Goal: Complete application form

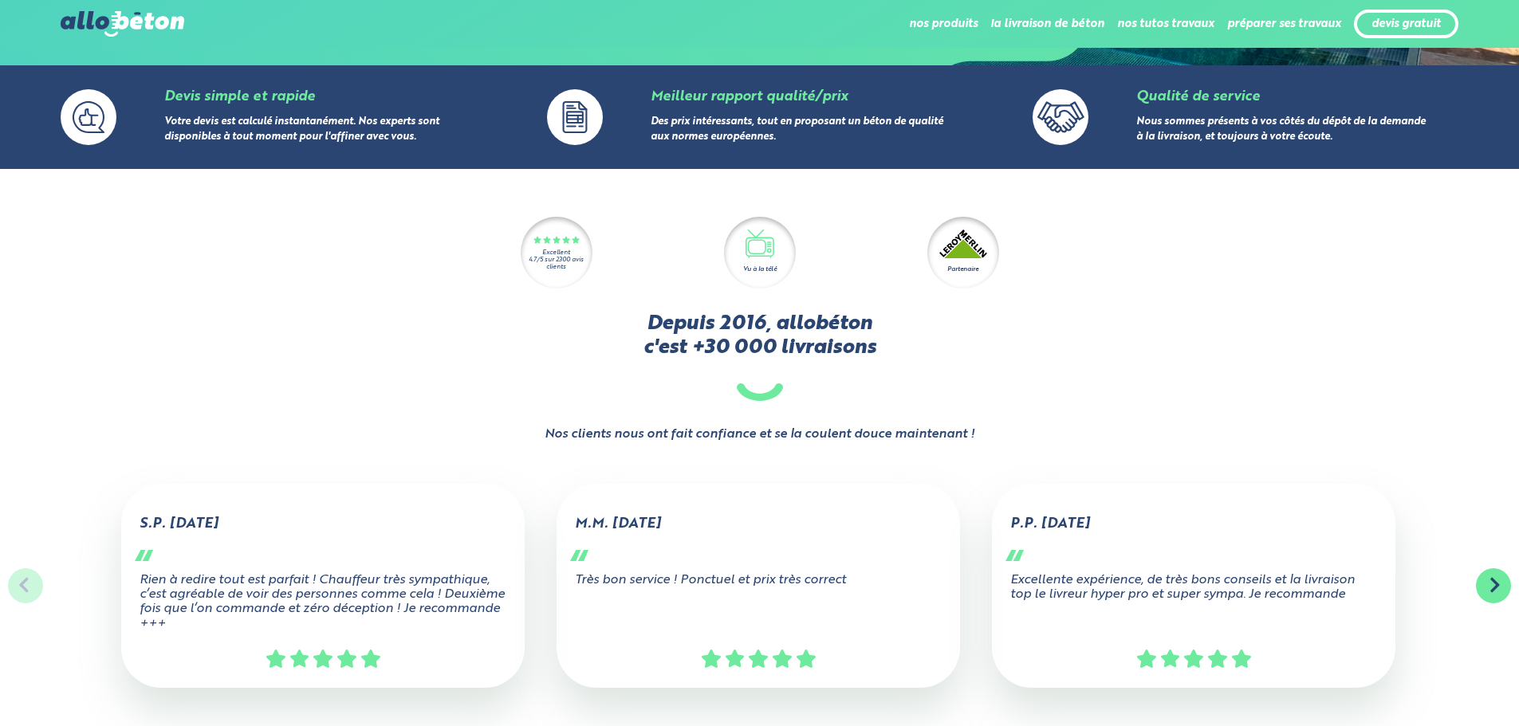
scroll to position [239, 0]
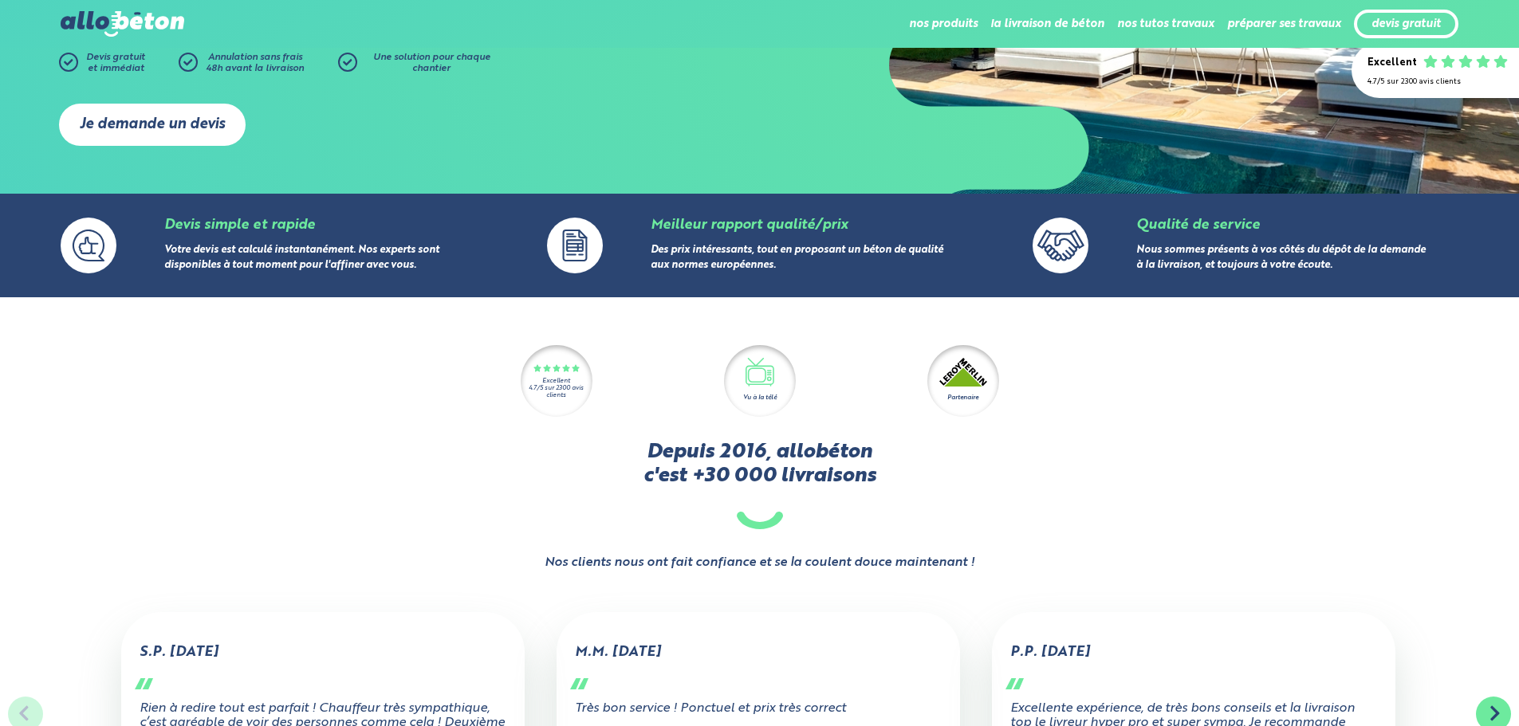
click at [164, 116] on link "Je demande un devis" at bounding box center [152, 125] width 187 height 42
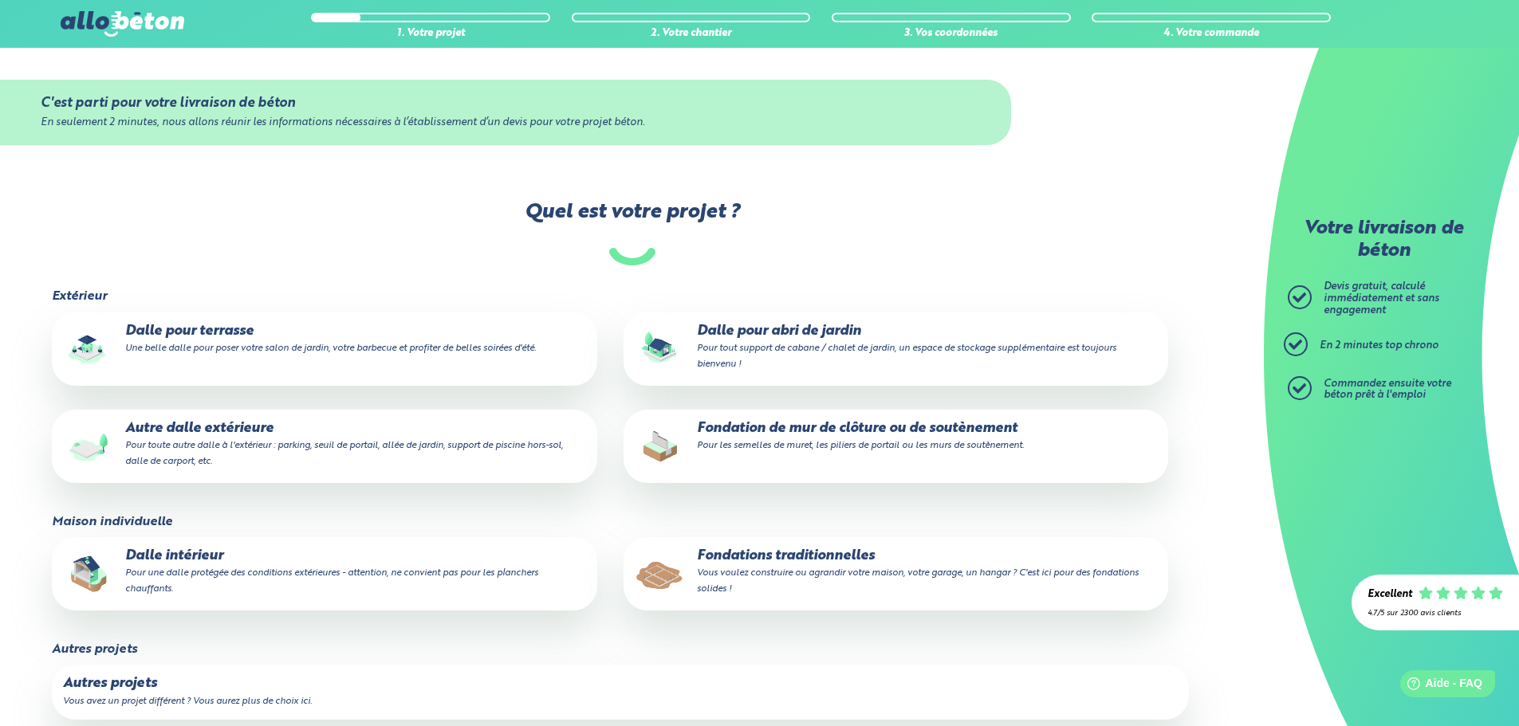
click at [470, 580] on small "Pour une dalle protégée des conditions extérieures - attention, ne convient pas…" at bounding box center [331, 581] width 413 height 26
click at [0, 0] on input "Dalle intérieur Pour une dalle protégée des conditions extérieures - attention,…" at bounding box center [0, 0] width 0 height 0
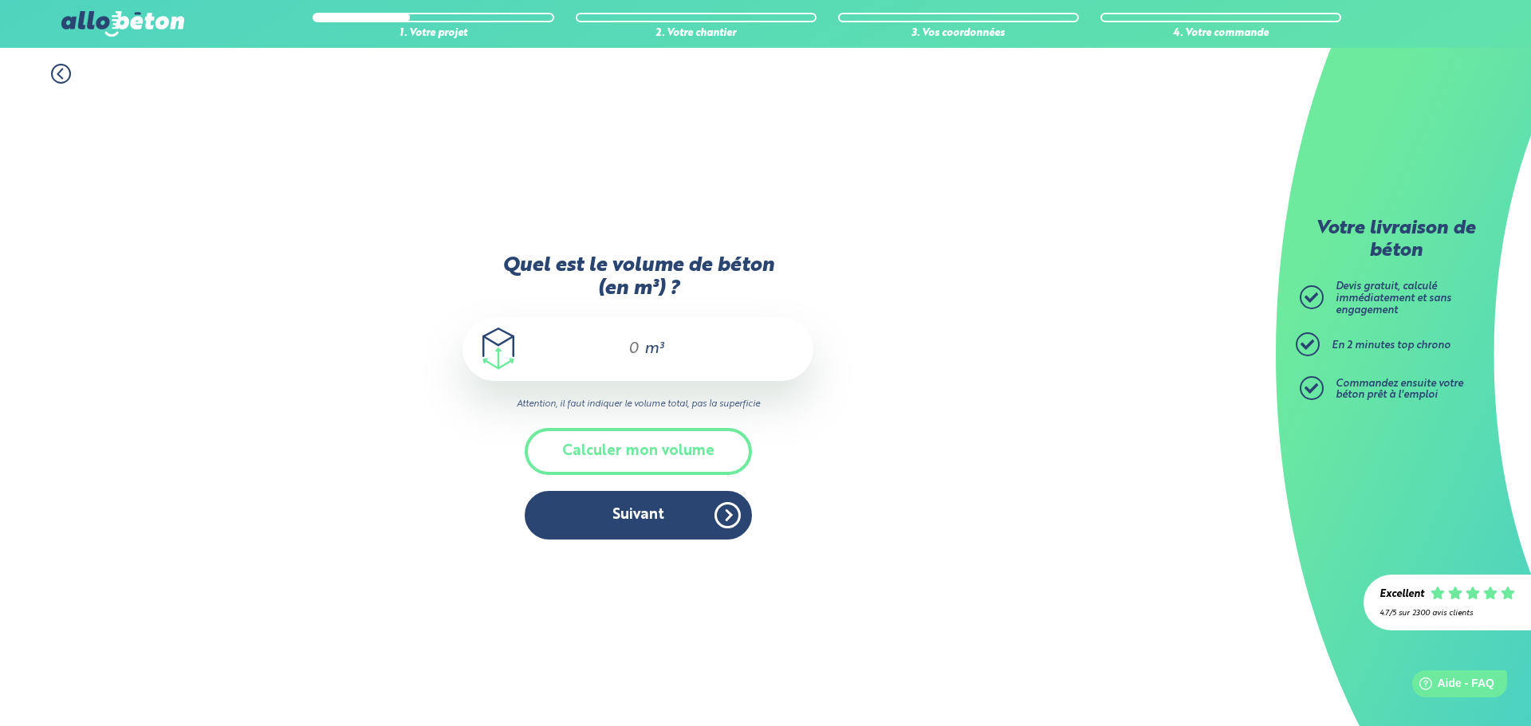
click at [633, 344] on input "Quel est le volume de béton (en m³) ?" at bounding box center [626, 349] width 27 height 19
click at [695, 450] on button "Calculer mon volume" at bounding box center [638, 451] width 227 height 47
click at [695, 444] on div "Largeur (en mètres) m Longueur (en mètres) m Épaisseur (en centimètres) cm" at bounding box center [874, 274] width 1190 height 340
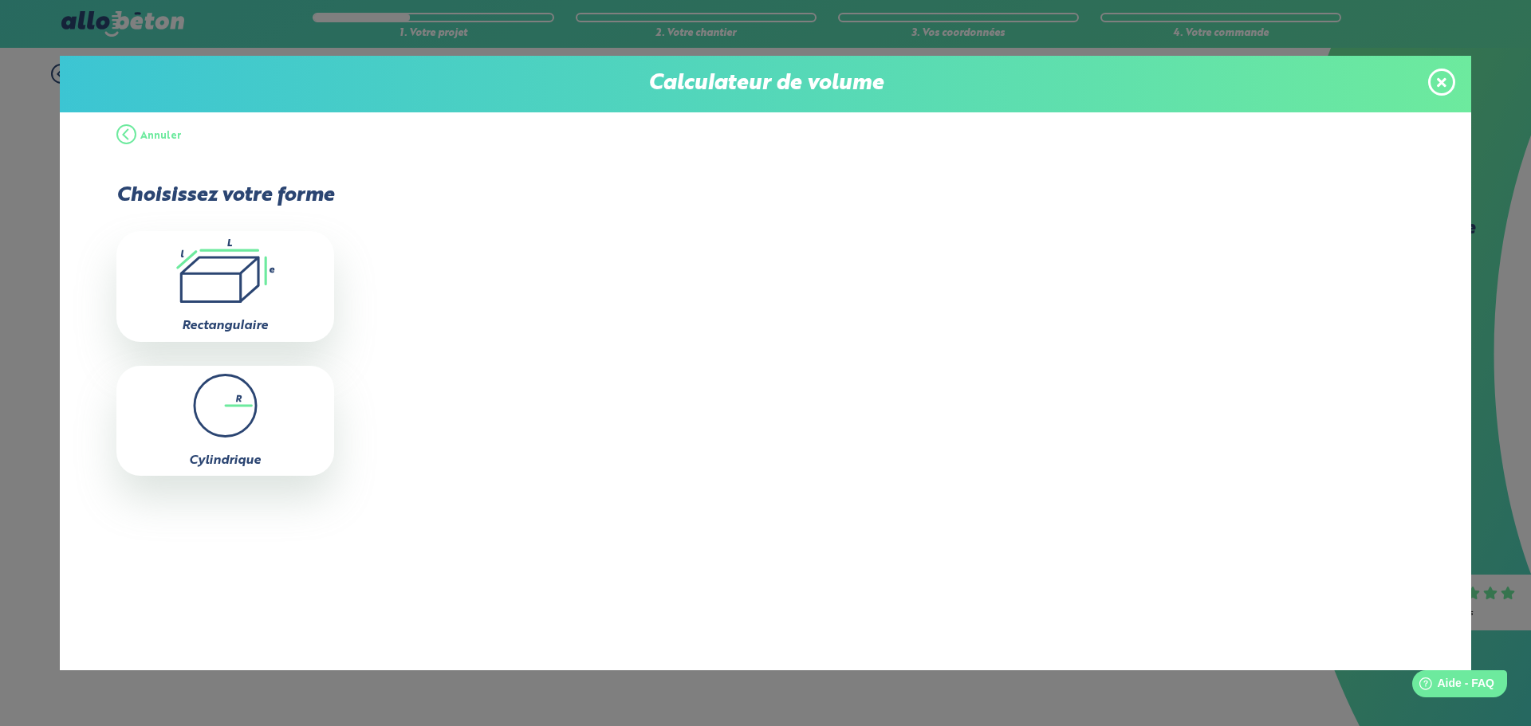
click at [695, 450] on div "Largeur (en mètres) m Longueur (en mètres) m Épaisseur (en centimètres) cm" at bounding box center [874, 330] width 1080 height 340
click at [214, 264] on icon ".icon-calc-rectanglea{fill:none;stroke-linecap:round;stroke-width:3px;stroke:#6…" at bounding box center [225, 271] width 202 height 64
type input "0"
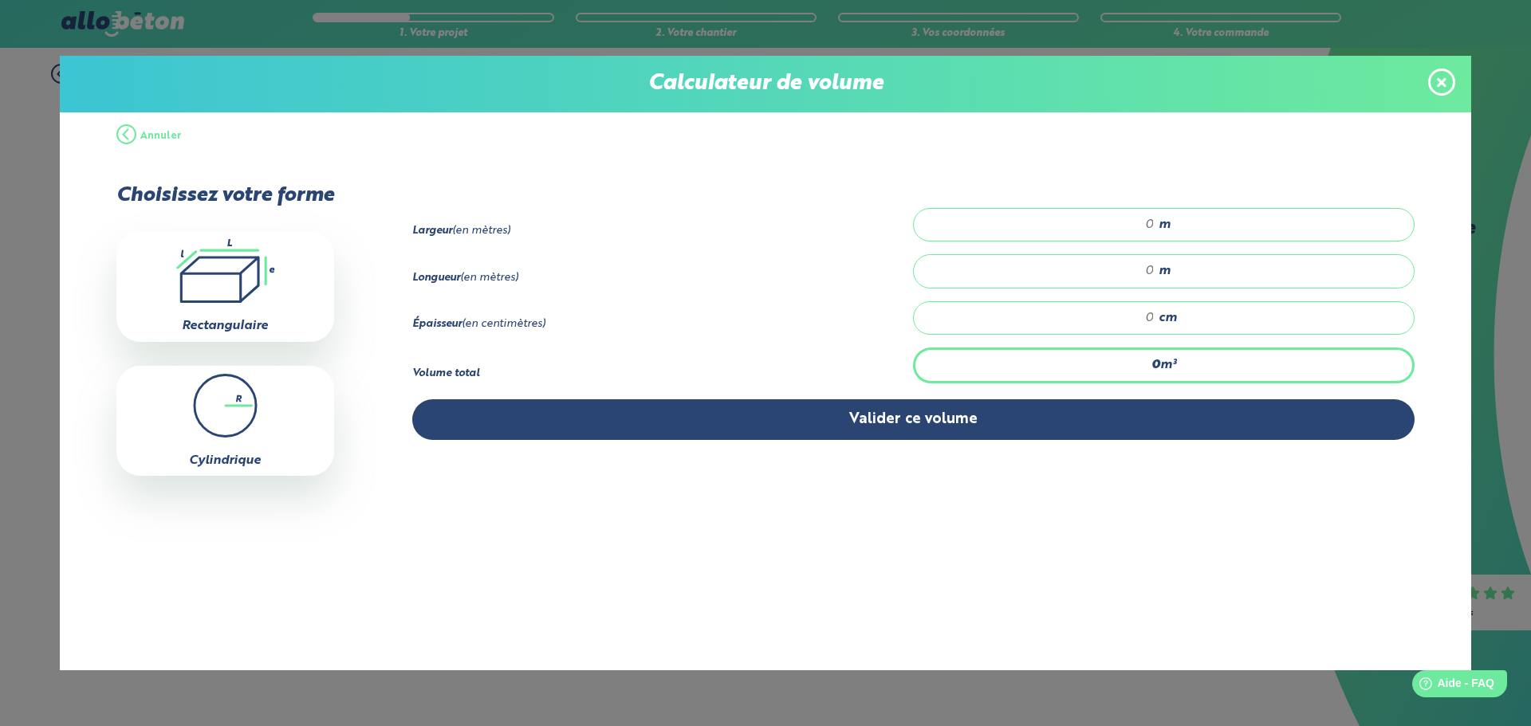
click at [1096, 226] on input "number" at bounding box center [1042, 225] width 225 height 16
type input "9"
click at [1125, 269] on input "number" at bounding box center [1042, 271] width 225 height 16
type input "8"
click at [1146, 320] on input "number" at bounding box center [1042, 318] width 225 height 16
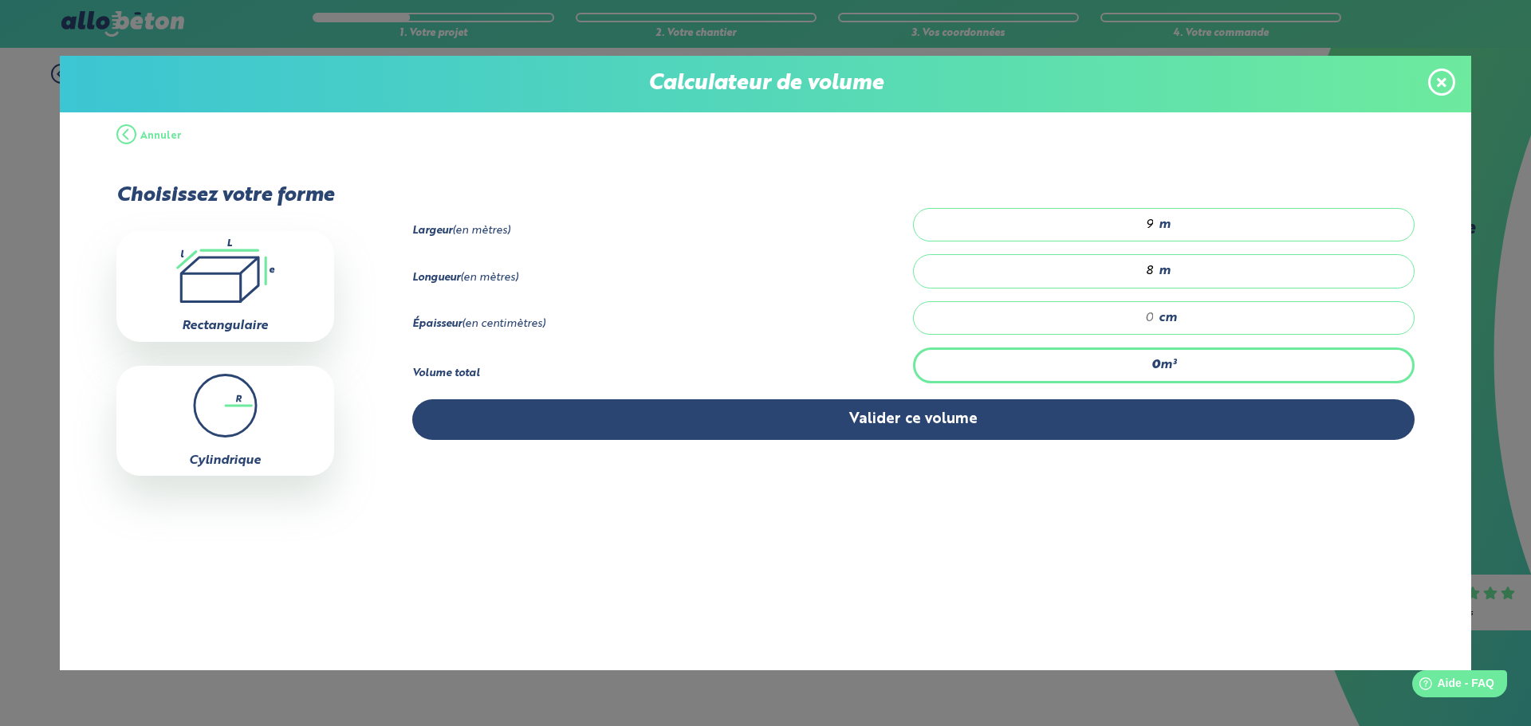
type input "4.32"
type input "6"
type input "0"
type input "5.04"
type input "7"
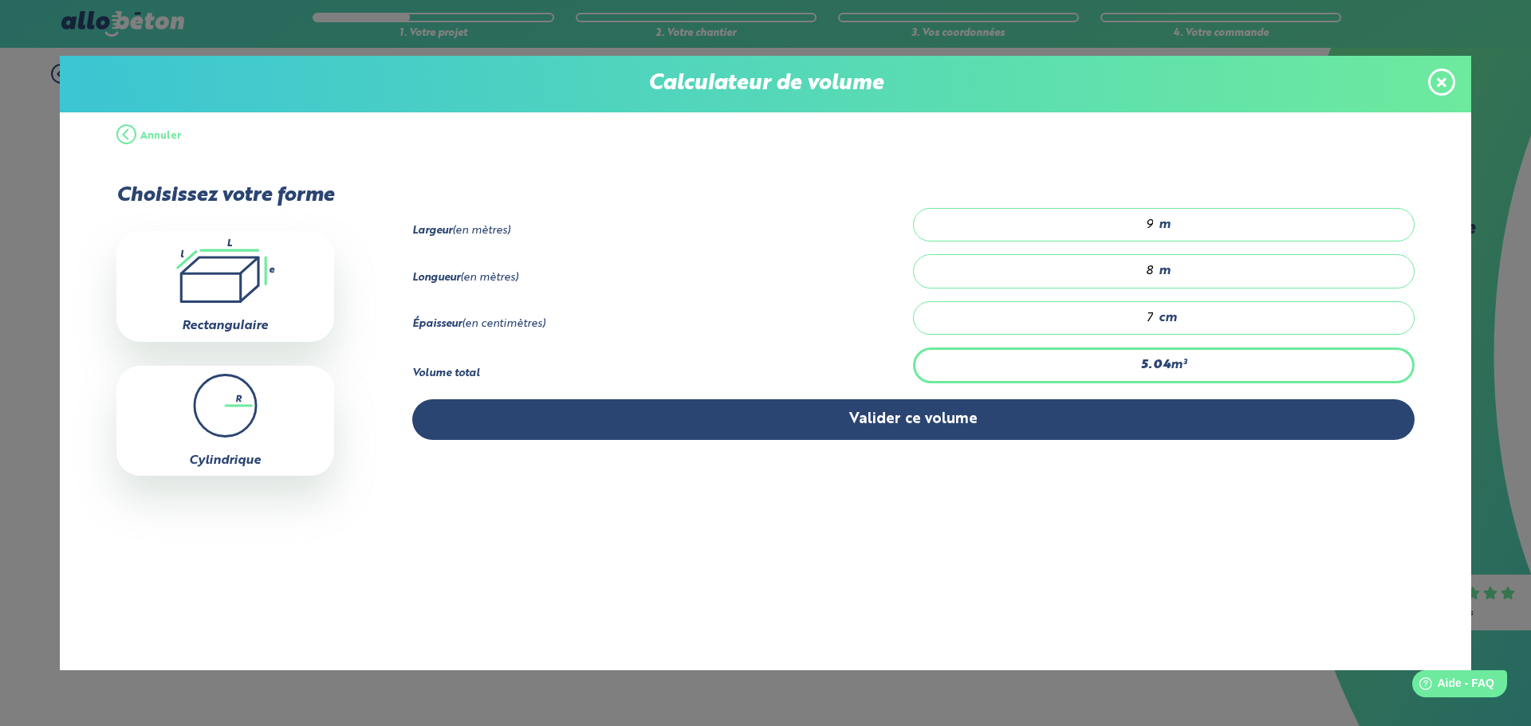
type input "0"
type input "4.32"
type input "6"
click at [1443, 81] on icon at bounding box center [1442, 82] width 10 height 10
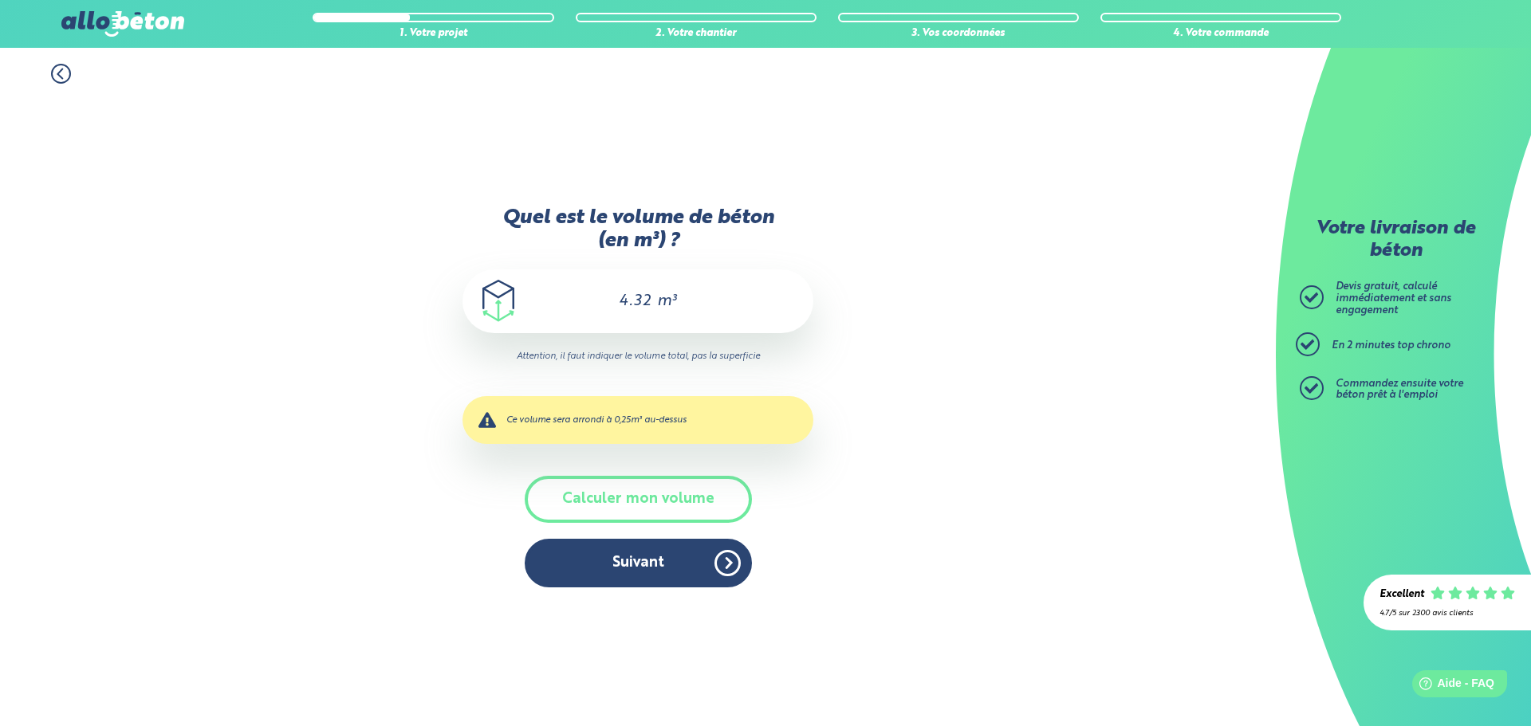
click at [674, 305] on span "m³" at bounding box center [666, 301] width 19 height 16
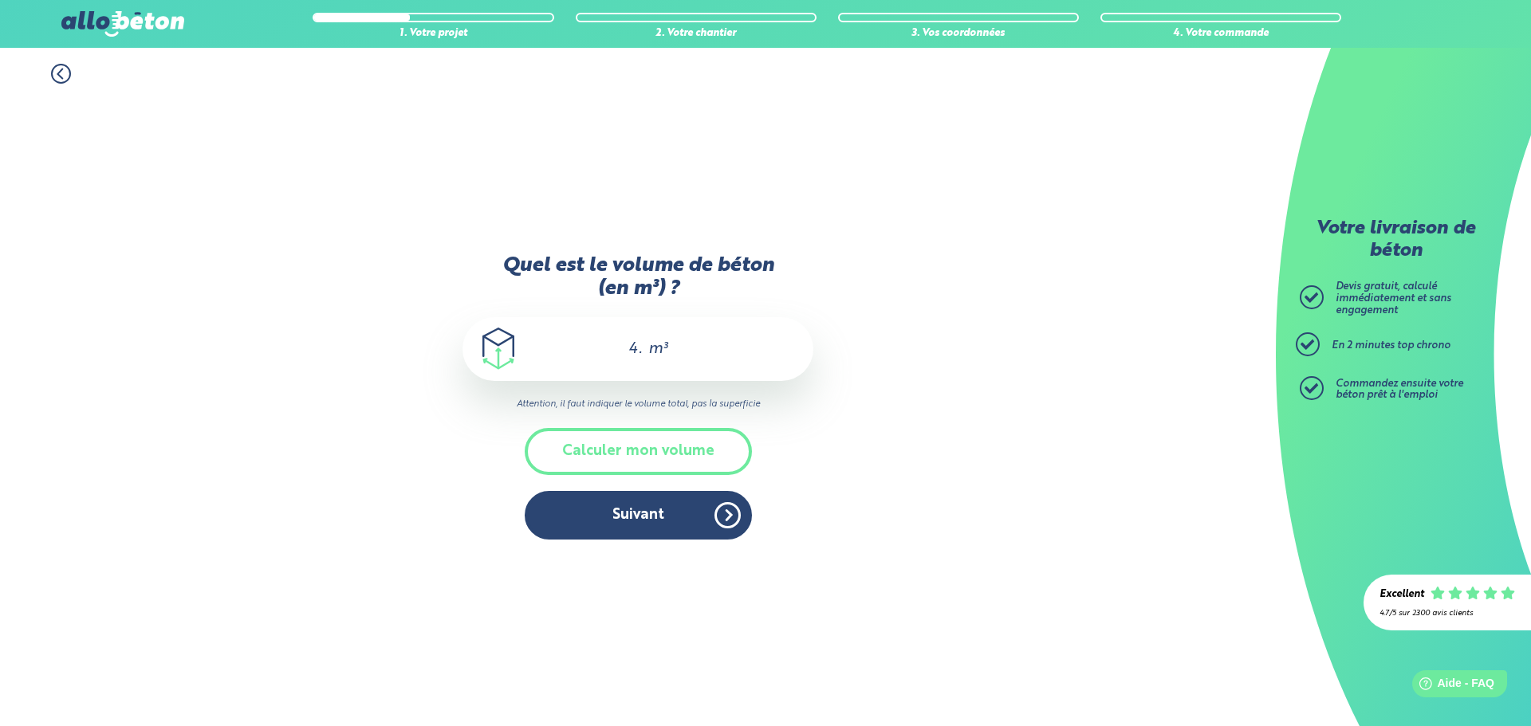
type input "4"
type input "7.5"
click at [666, 524] on button "Suivant" at bounding box center [638, 515] width 227 height 49
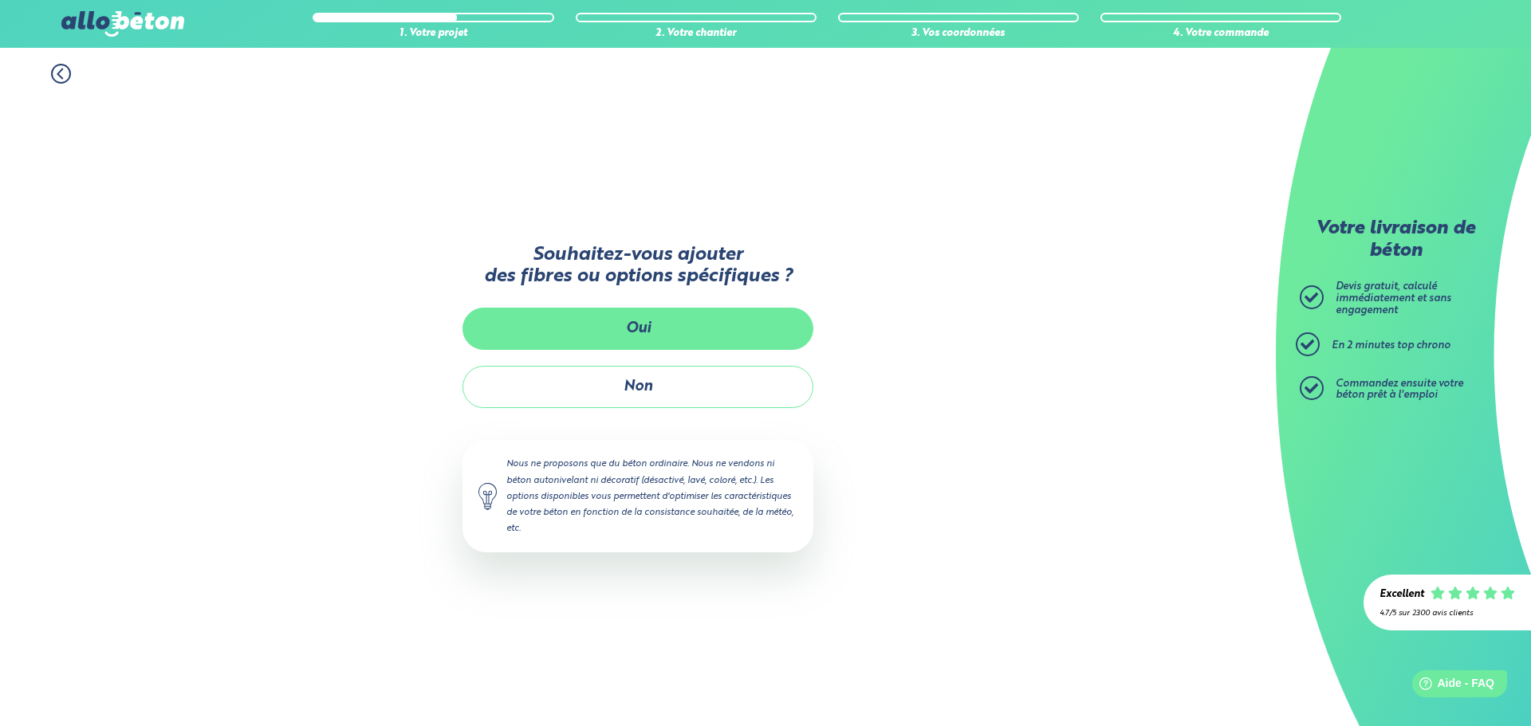
click at [775, 335] on button "Oui" at bounding box center [637, 329] width 351 height 42
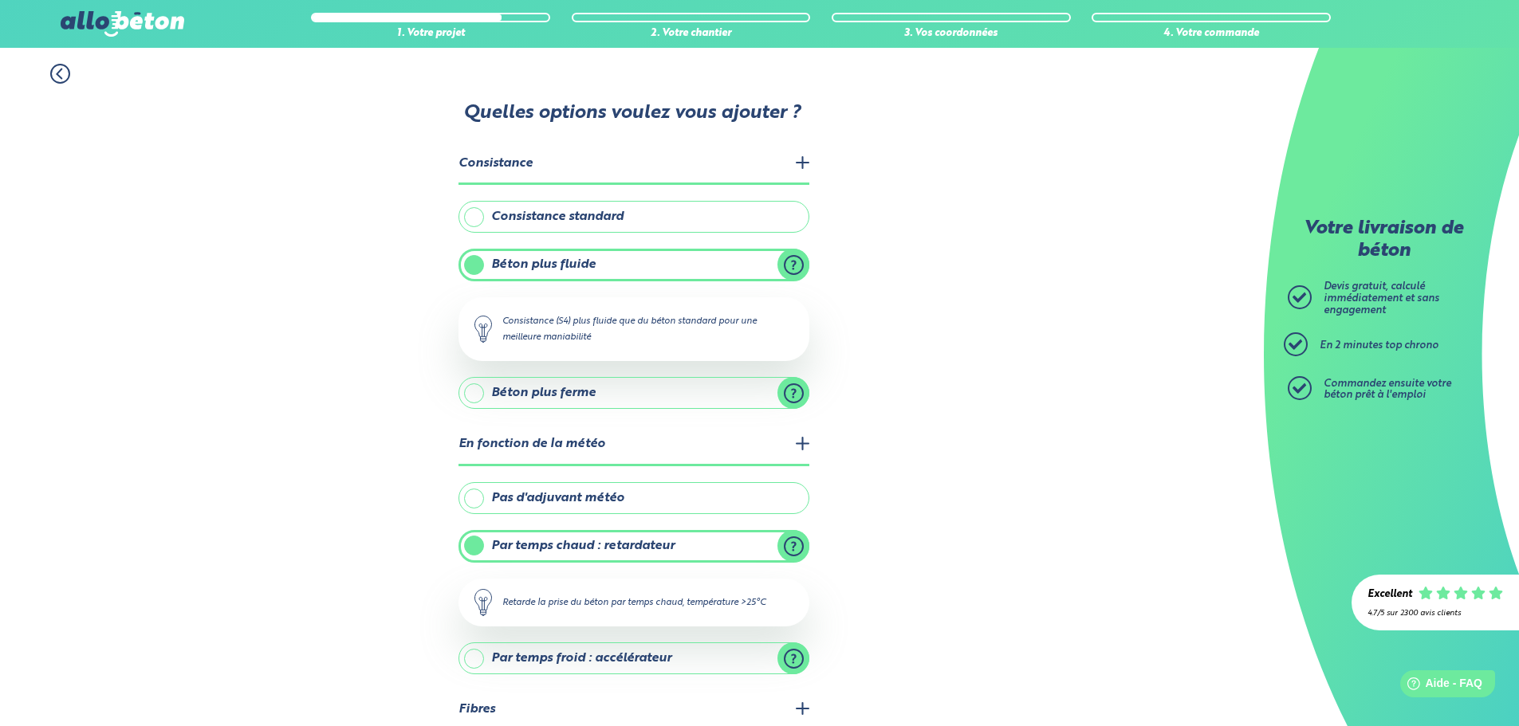
click at [64, 70] on icon at bounding box center [60, 74] width 20 height 20
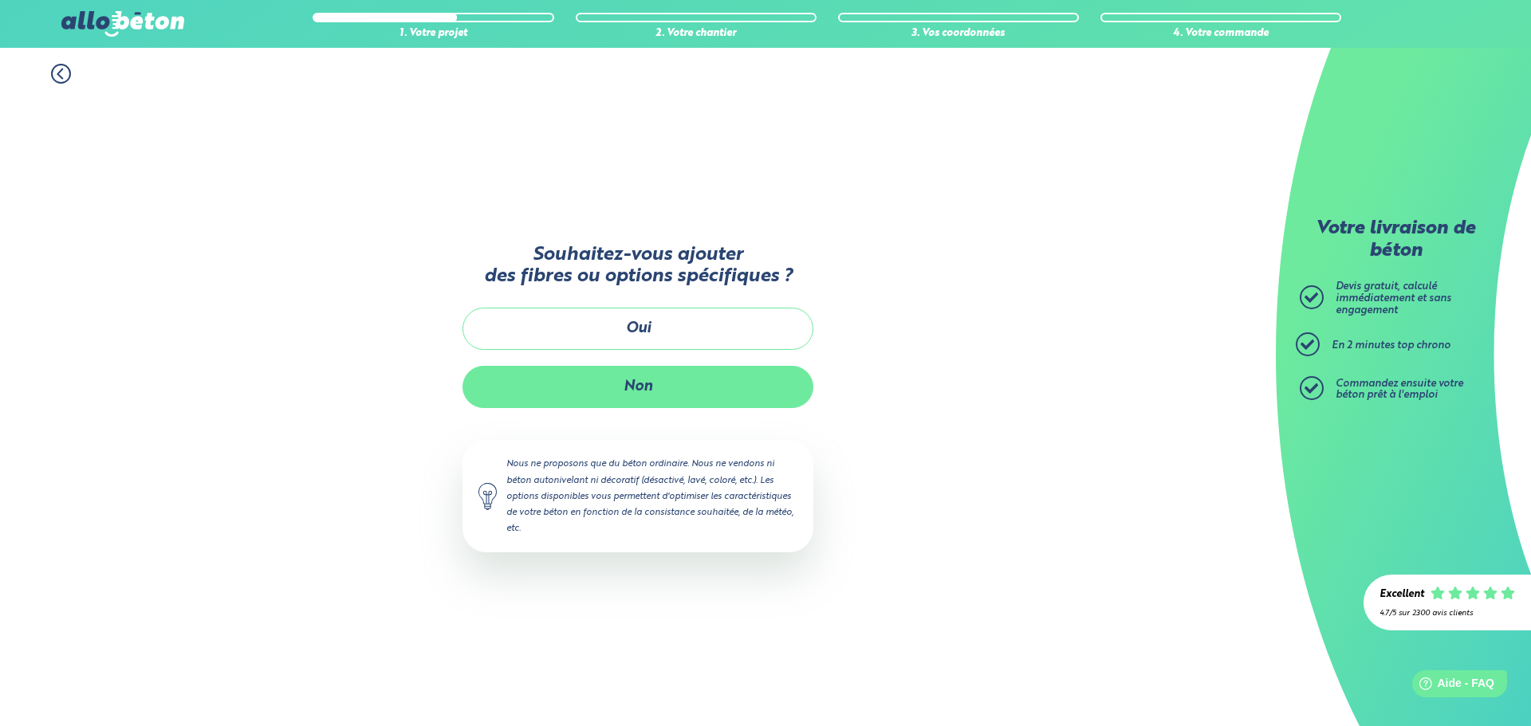
click at [639, 399] on button "Non" at bounding box center [637, 387] width 351 height 42
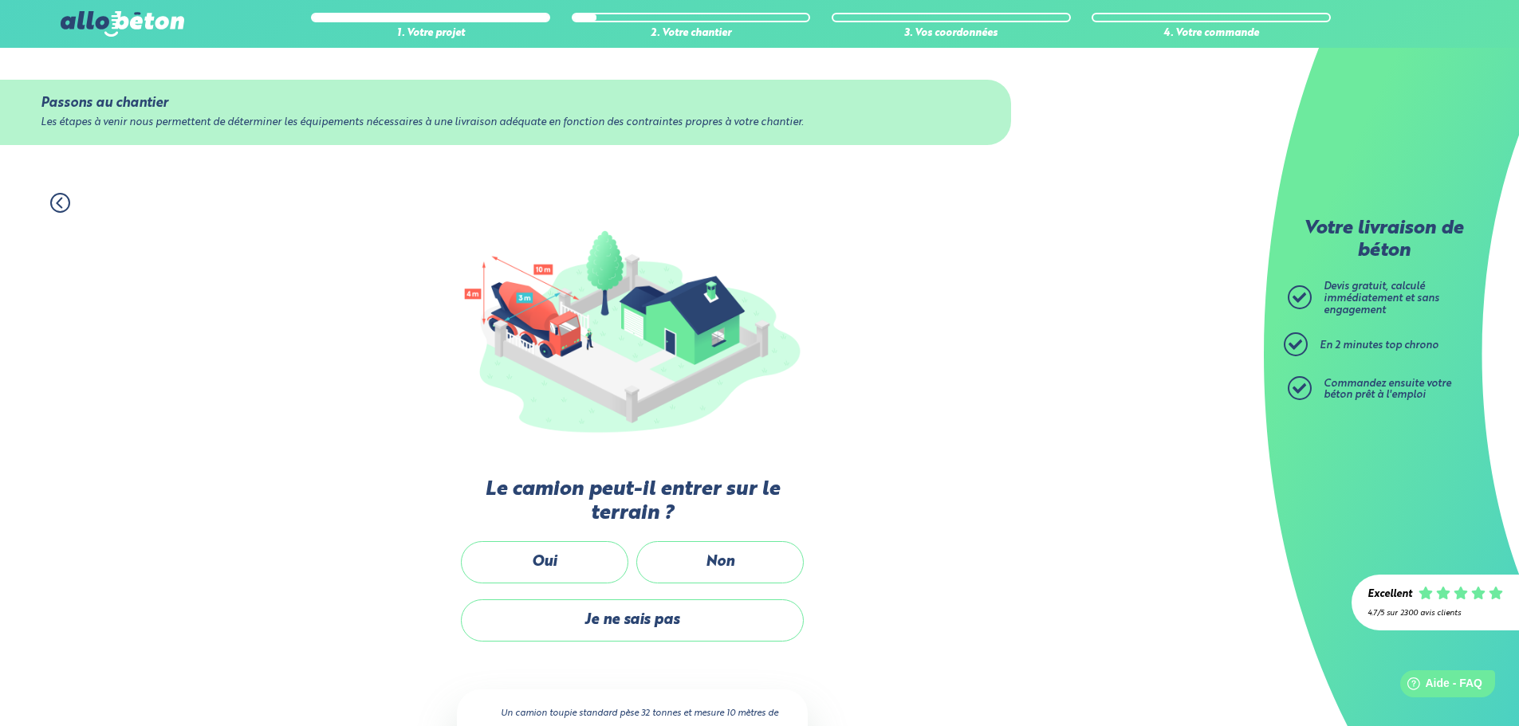
scroll to position [80, 0]
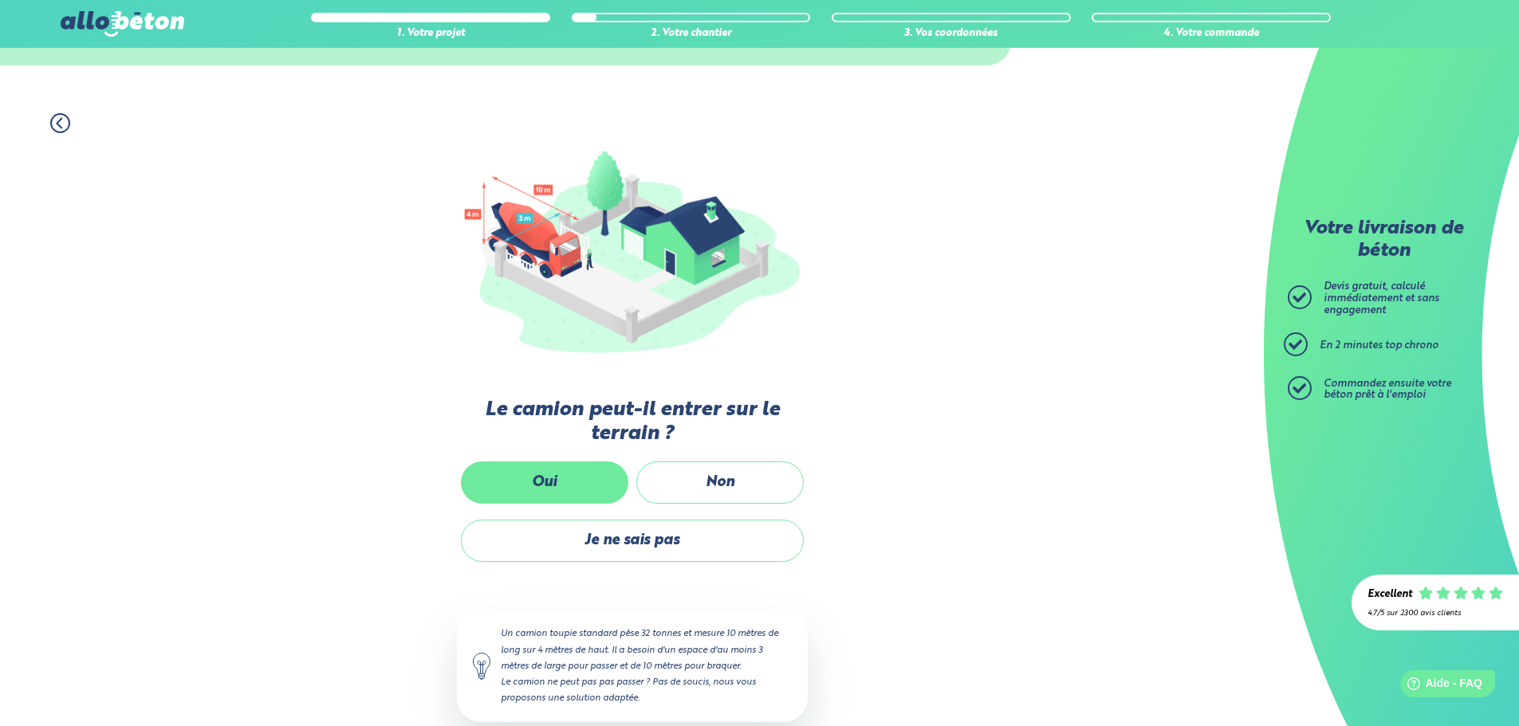
click at [595, 478] on label "Oui" at bounding box center [544, 483] width 167 height 42
click at [0, 0] on input "Oui" at bounding box center [0, 0] width 0 height 0
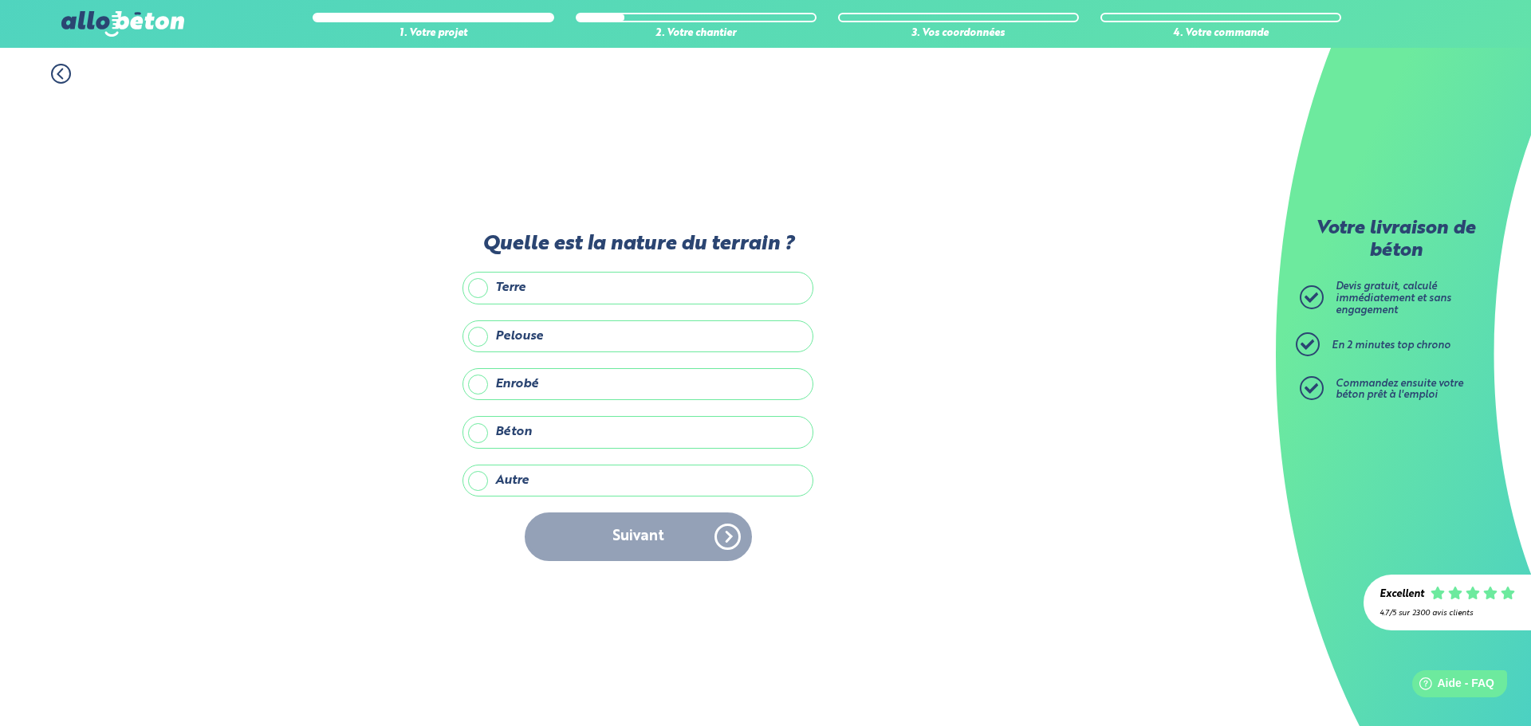
click at [606, 384] on label "Enrobé" at bounding box center [637, 384] width 351 height 32
click at [0, 0] on input "Enrobé" at bounding box center [0, 0] width 0 height 0
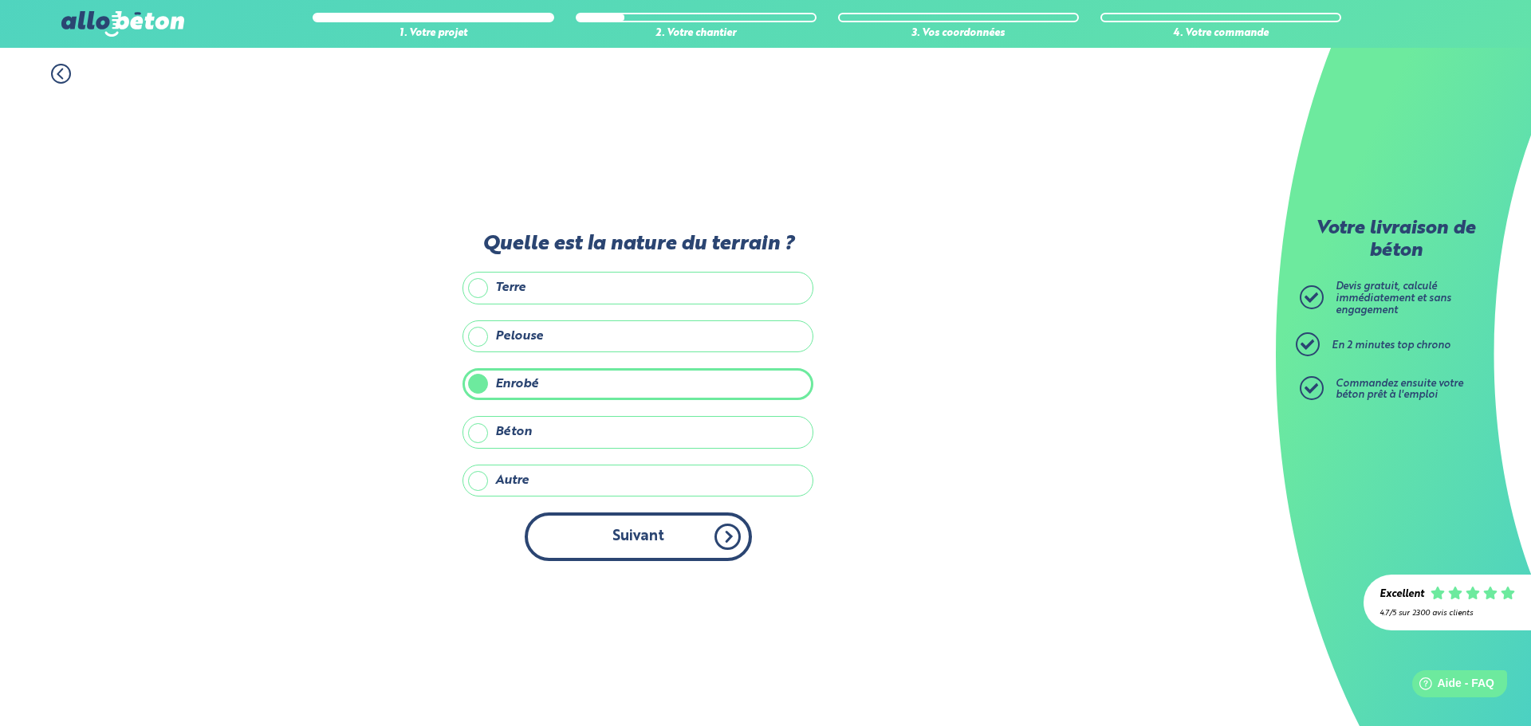
click at [647, 548] on button "Suivant" at bounding box center [638, 537] width 227 height 49
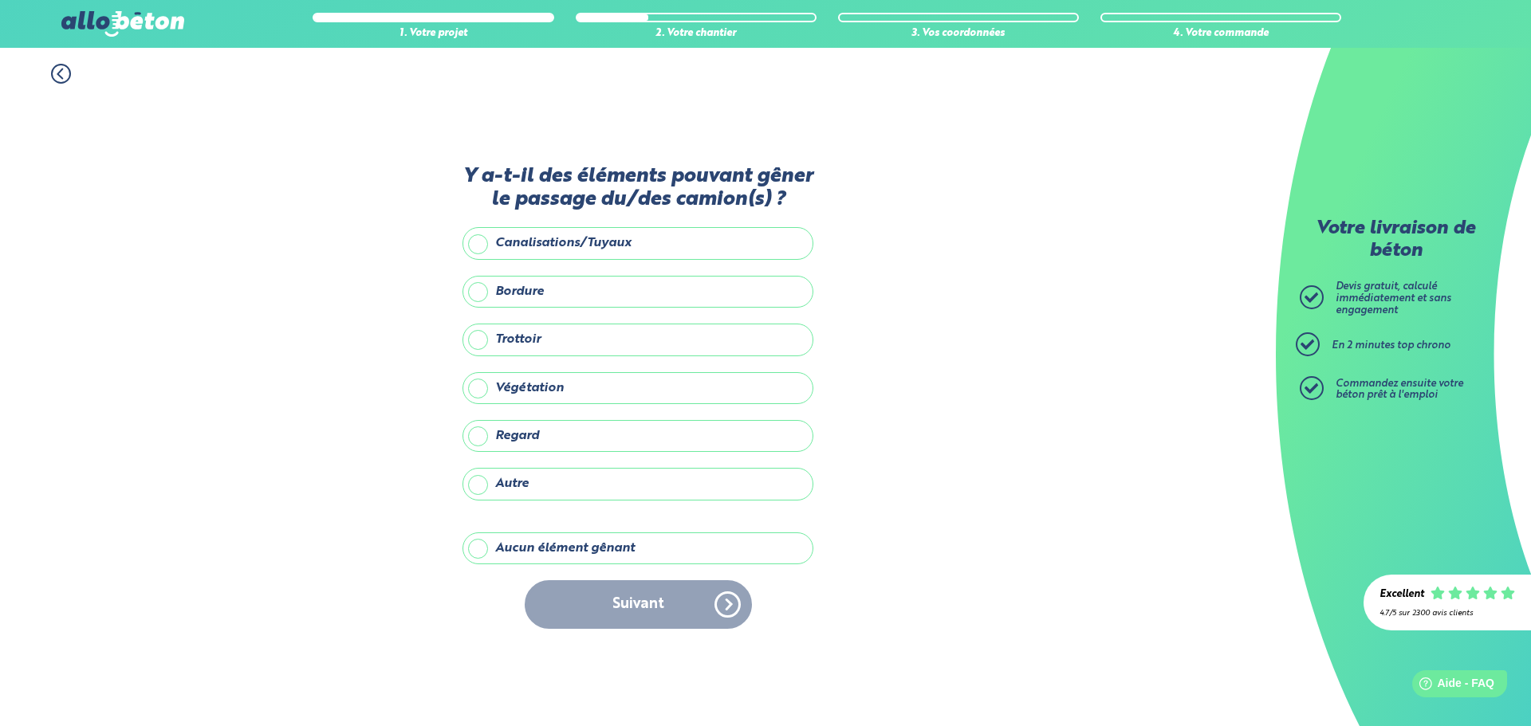
click at [606, 545] on label "Aucun élément gênant" at bounding box center [637, 549] width 351 height 32
click at [0, 0] on input "Aucun élément gênant" at bounding box center [0, 0] width 0 height 0
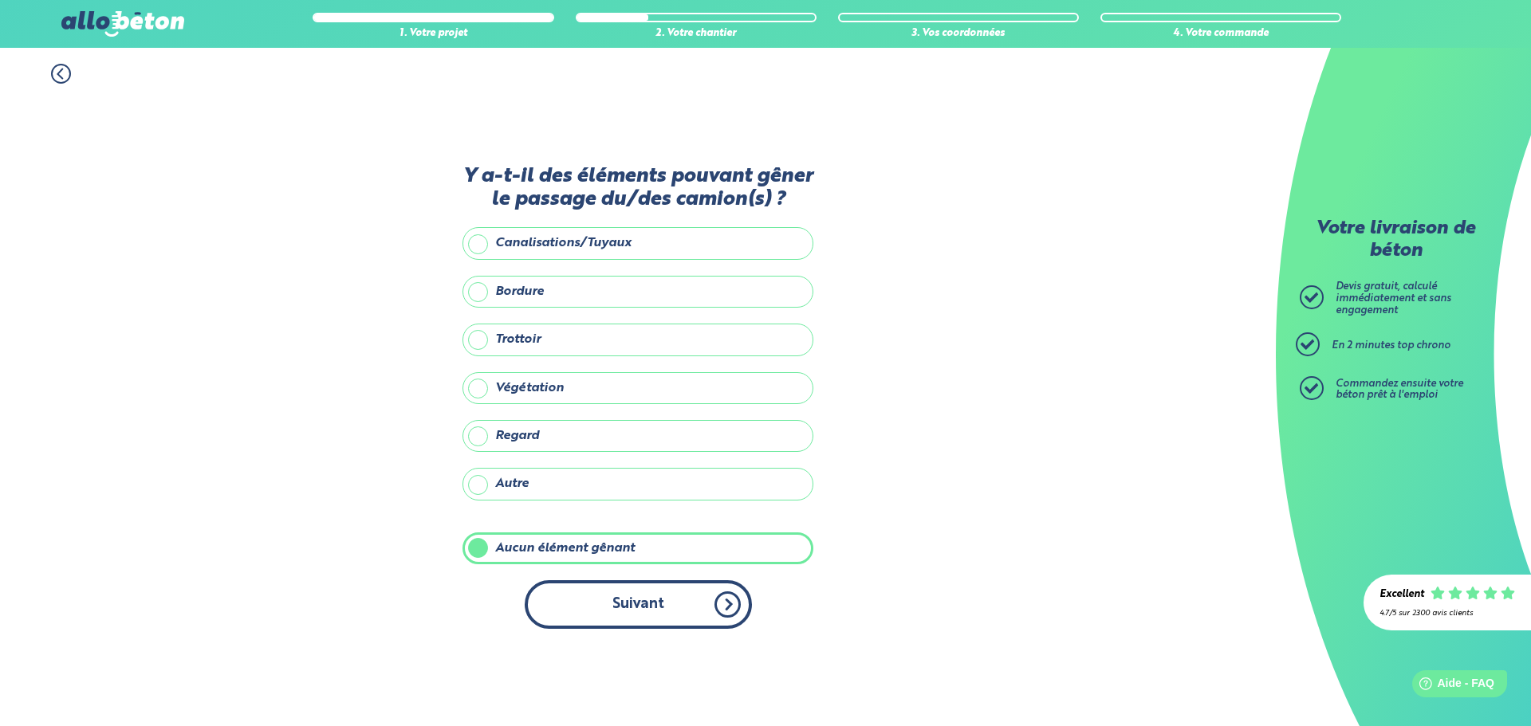
click at [681, 596] on button "Suivant" at bounding box center [638, 604] width 227 height 49
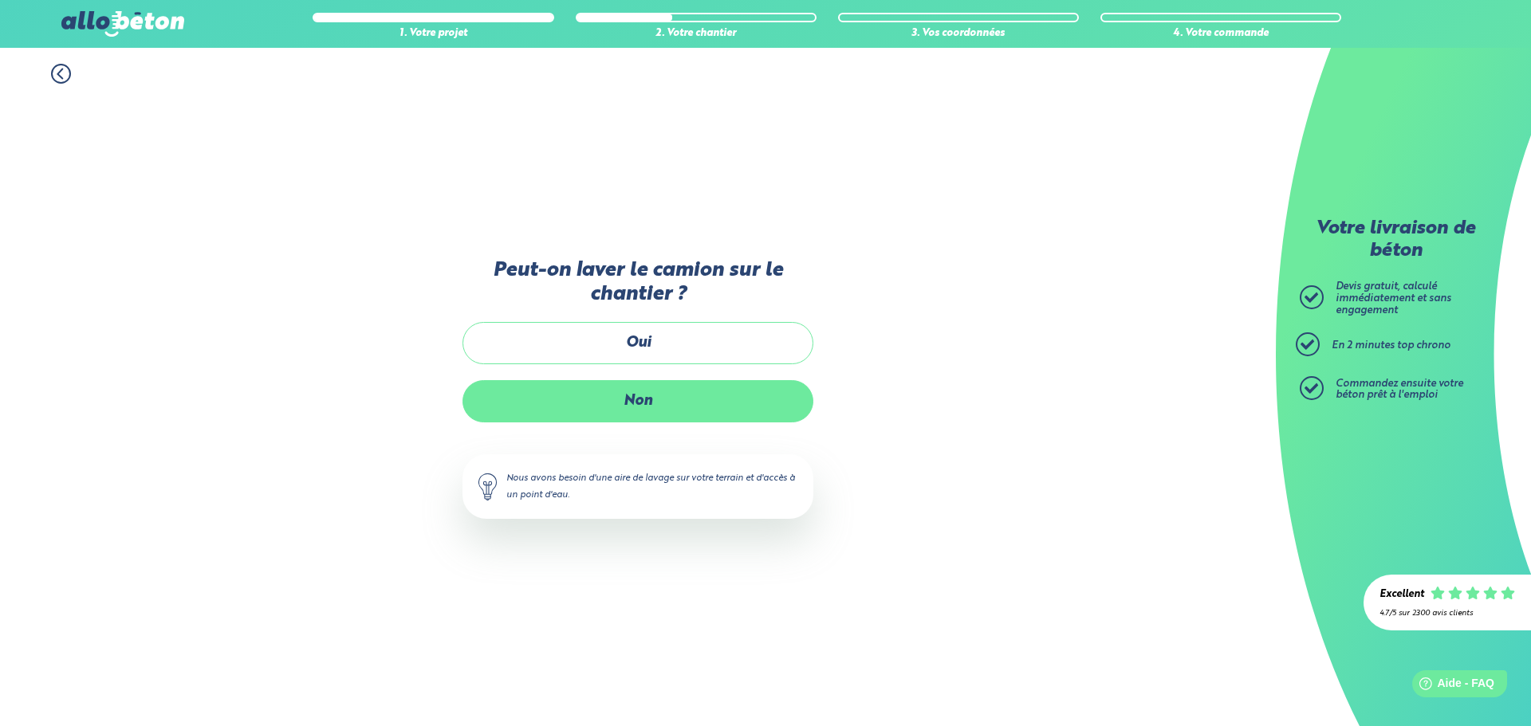
click at [673, 393] on label "Non" at bounding box center [637, 401] width 351 height 42
click at [0, 0] on input "Non" at bounding box center [0, 0] width 0 height 0
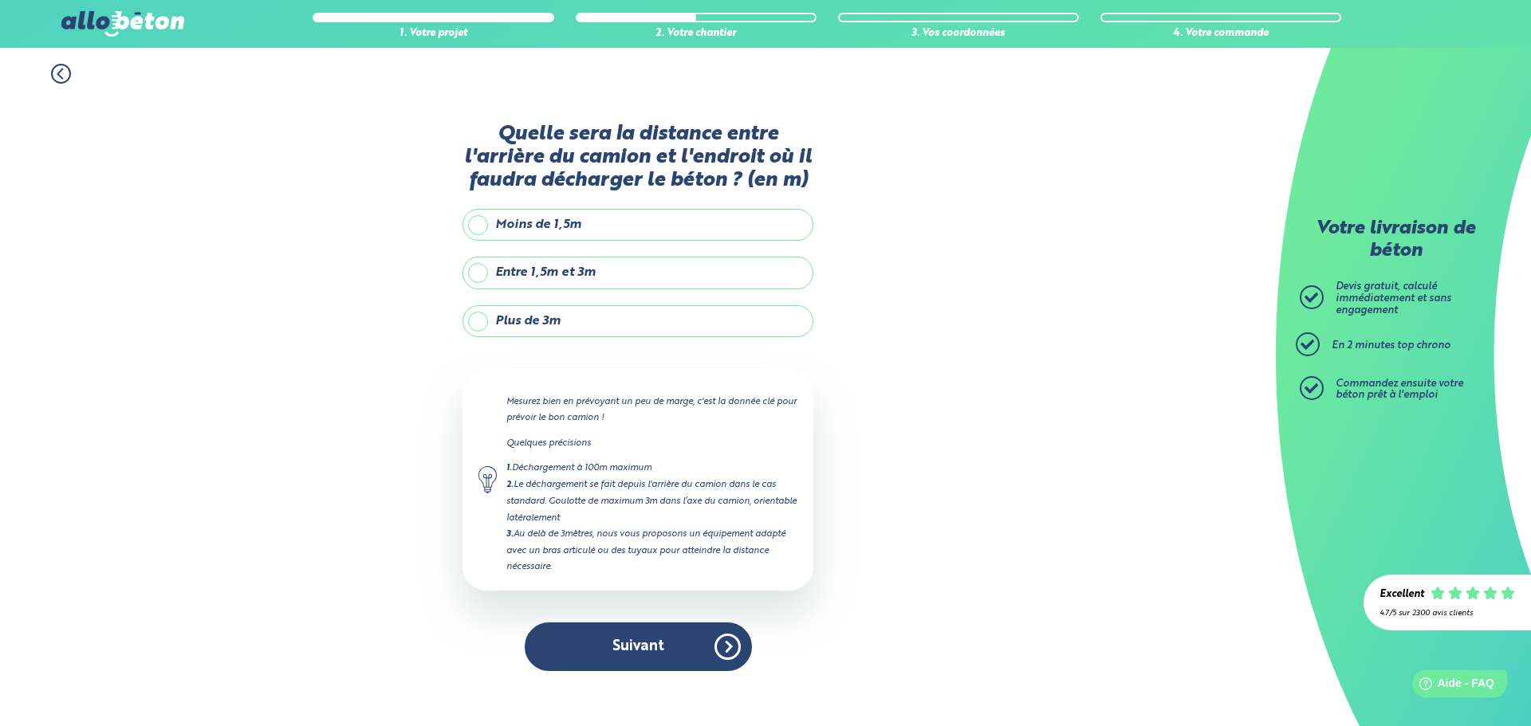
click at [65, 72] on icon at bounding box center [61, 74] width 20 height 20
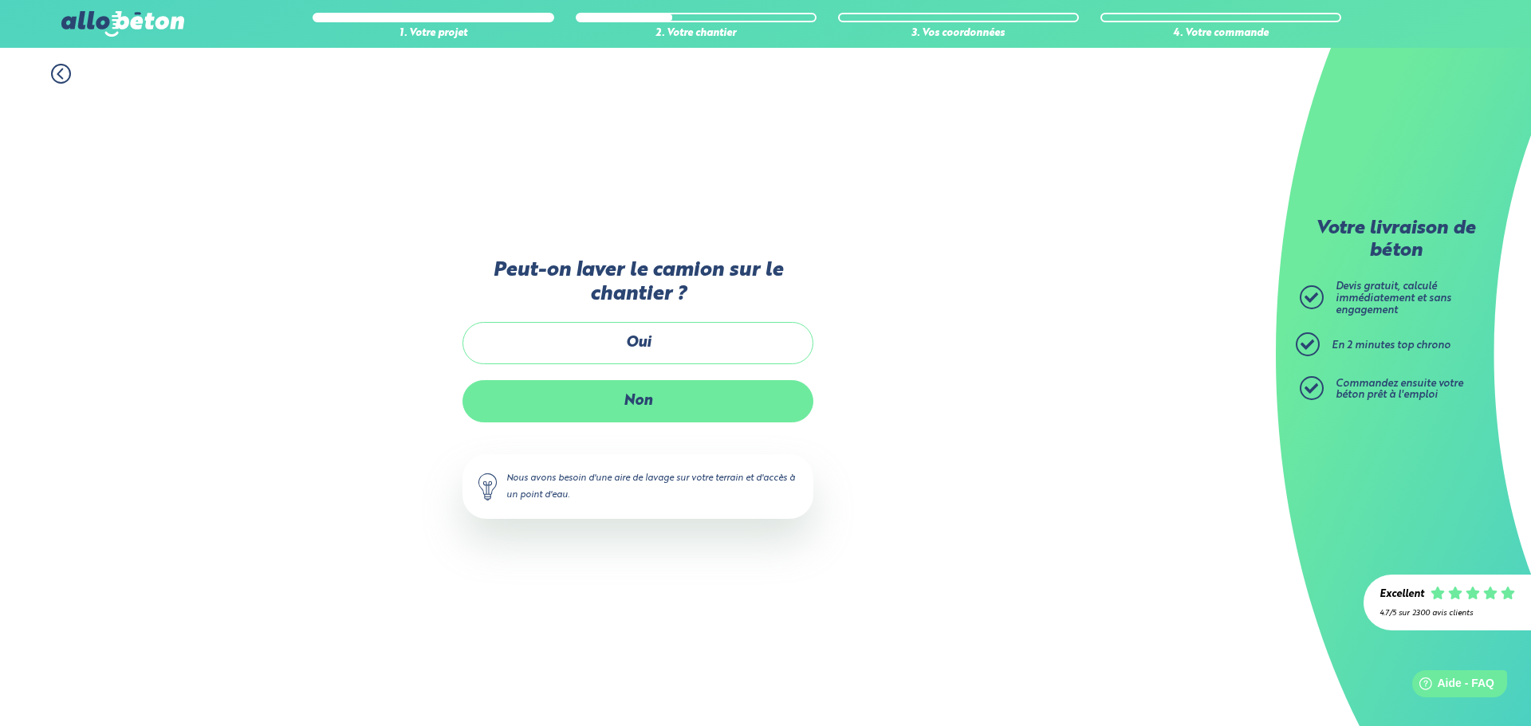
click at [656, 405] on label "Non" at bounding box center [637, 401] width 351 height 42
click at [0, 0] on input "Non" at bounding box center [0, 0] width 0 height 0
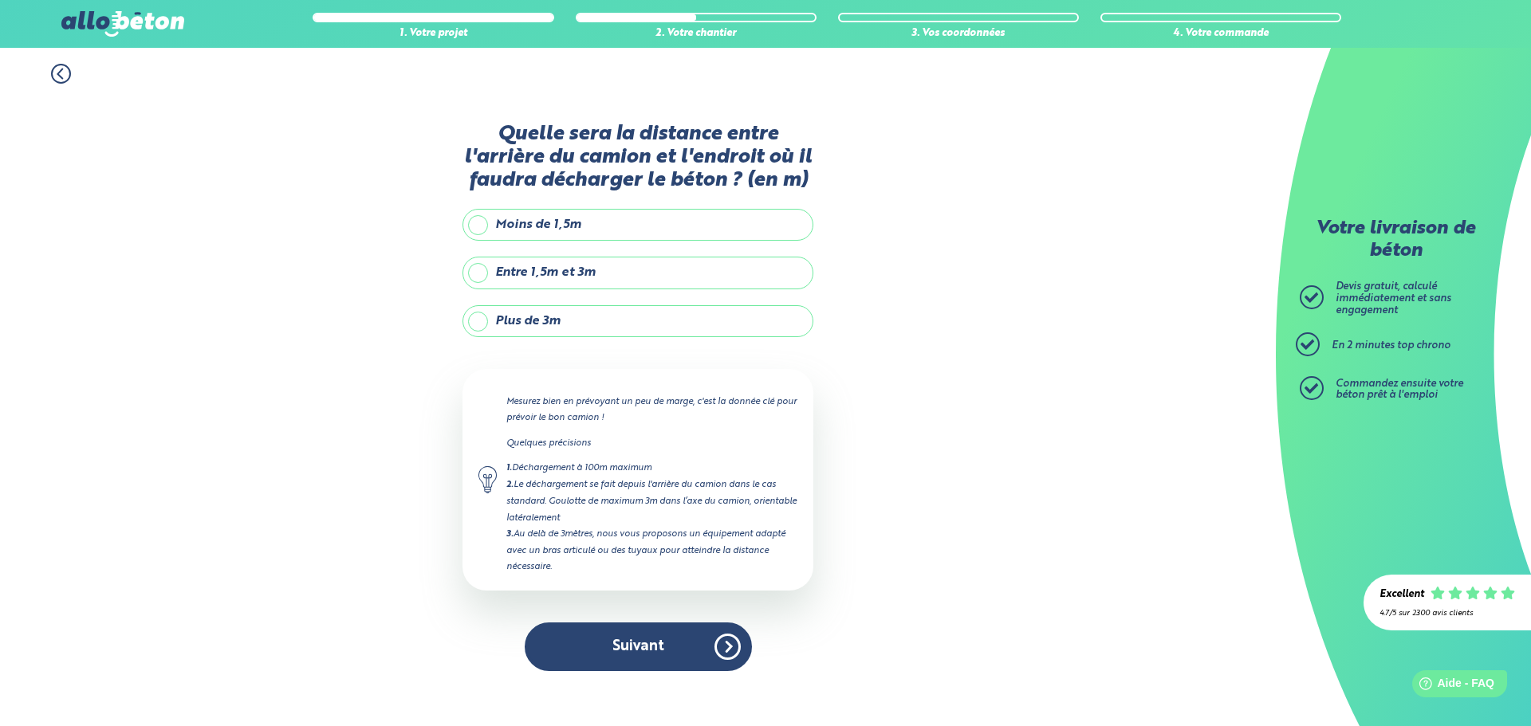
click at [623, 272] on label "Entre 1,5m et 3m" at bounding box center [637, 273] width 351 height 32
click at [0, 0] on input "Entre 1,5m et 3m" at bounding box center [0, 0] width 0 height 0
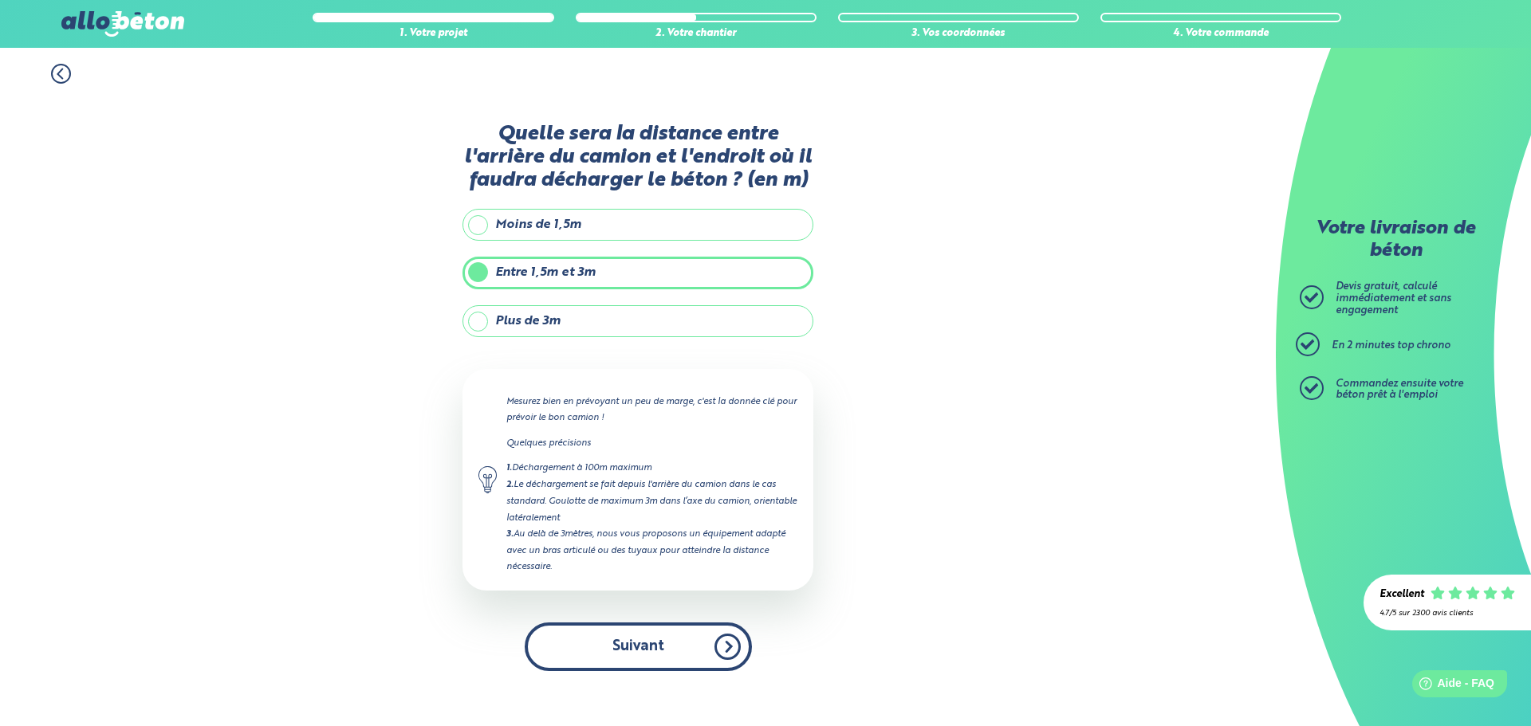
click at [685, 638] on button "Suivant" at bounding box center [638, 647] width 227 height 49
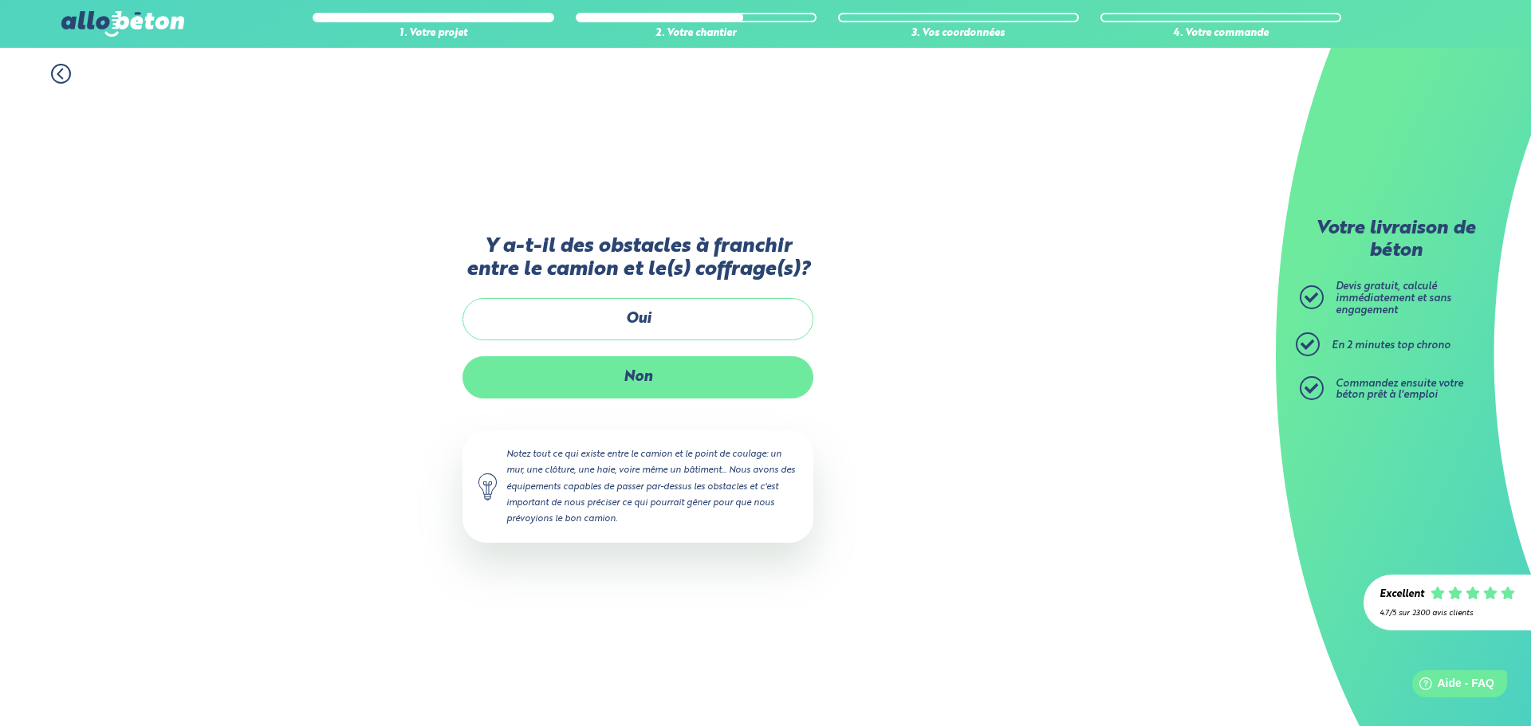
click at [684, 376] on label "Non" at bounding box center [637, 377] width 351 height 42
click at [0, 0] on input "Non" at bounding box center [0, 0] width 0 height 0
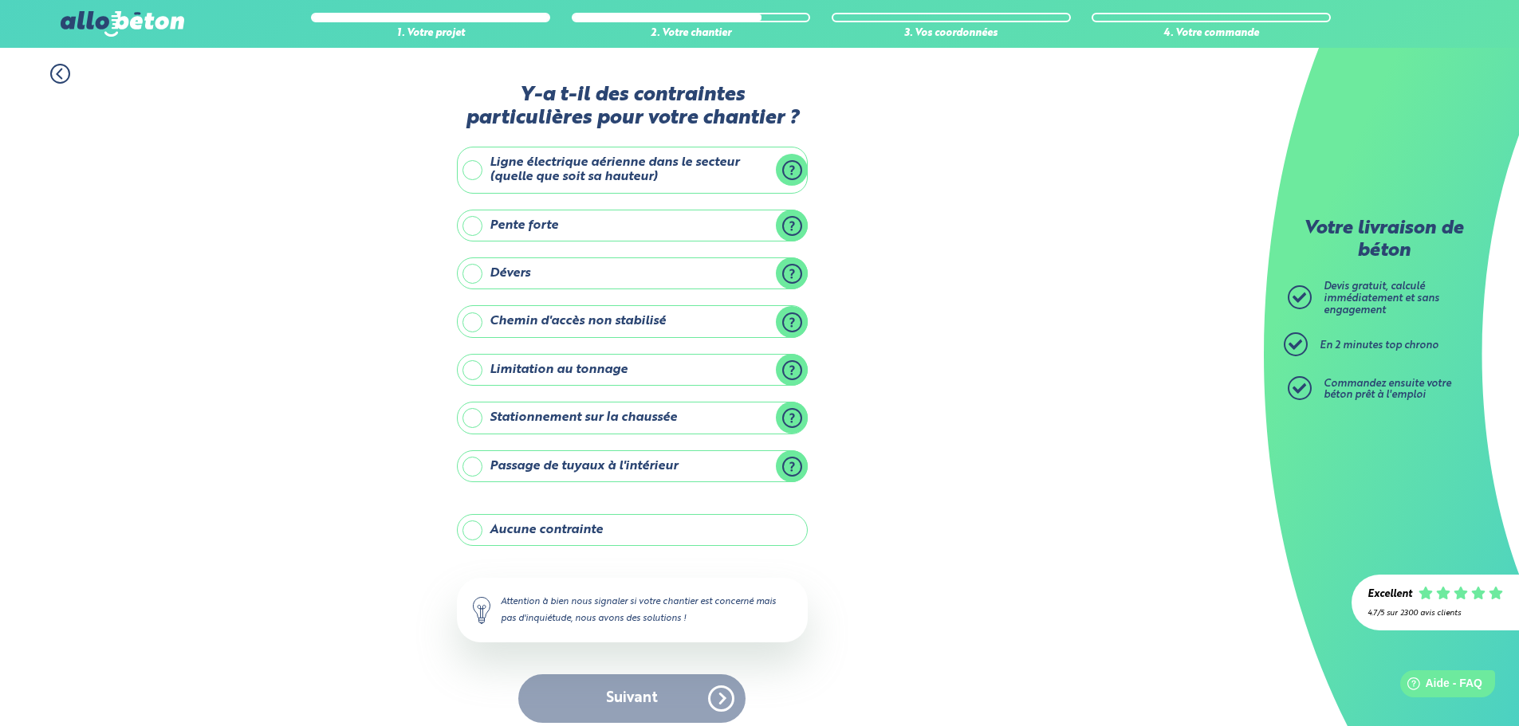
click at [624, 532] on label "Aucune contrainte" at bounding box center [632, 530] width 351 height 32
click at [0, 0] on input "Aucune contrainte" at bounding box center [0, 0] width 0 height 0
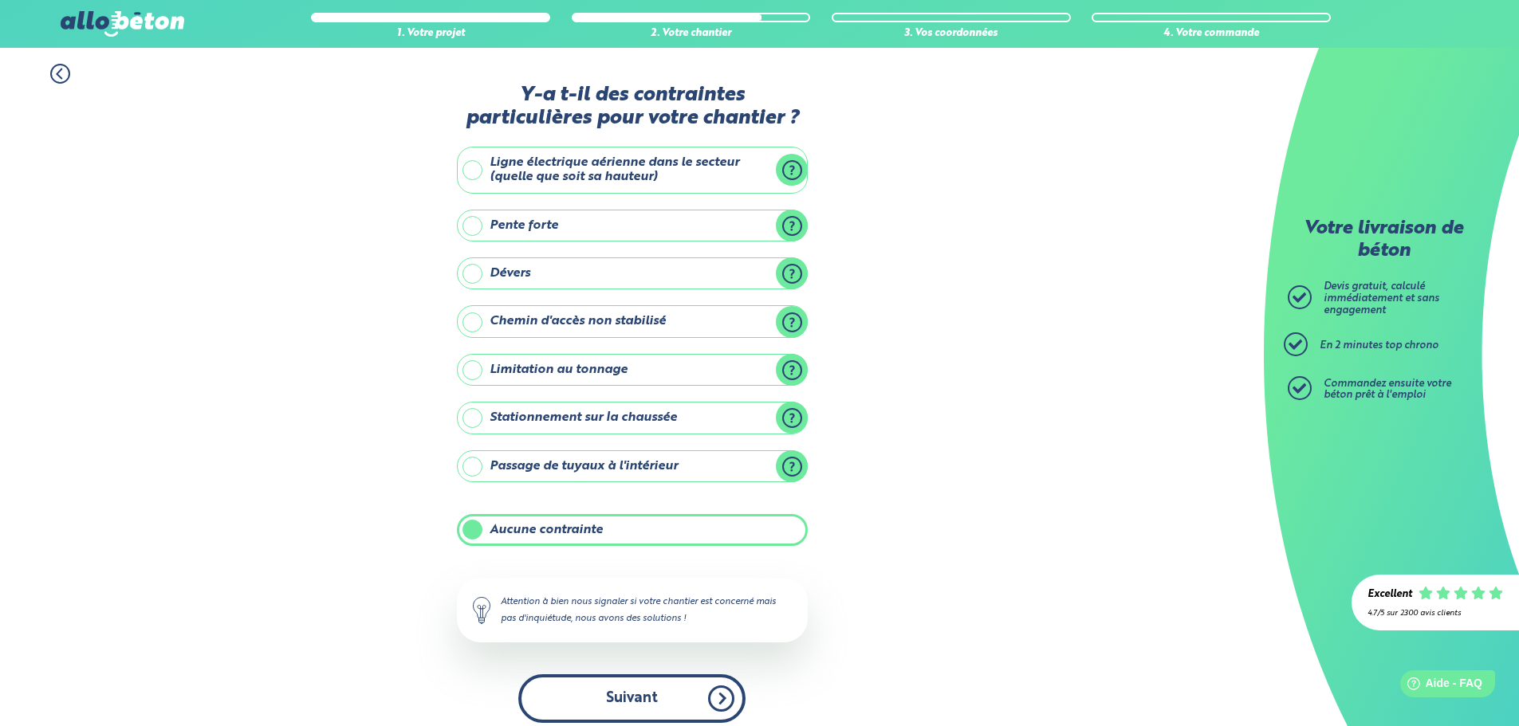
click at [694, 705] on button "Suivant" at bounding box center [631, 698] width 227 height 49
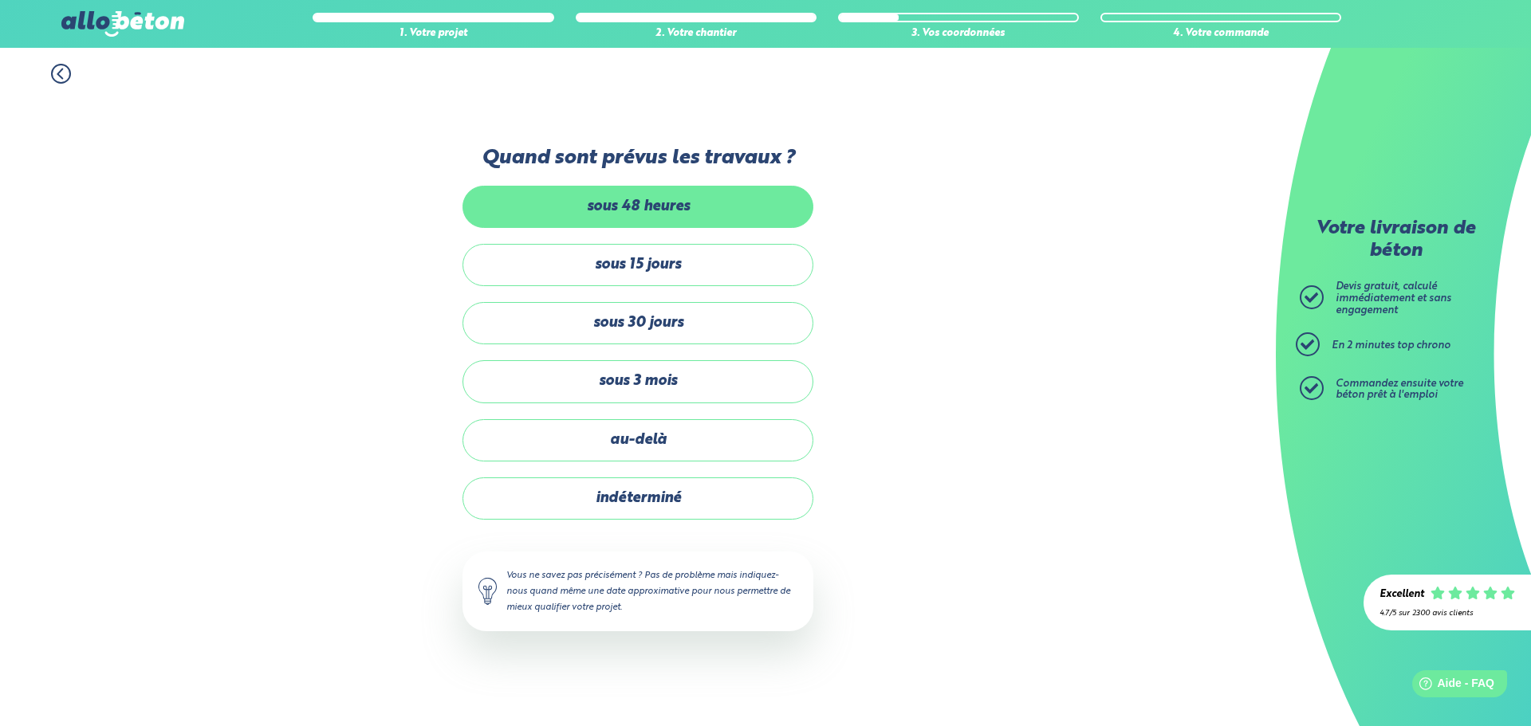
click at [687, 214] on label "sous 48 heures" at bounding box center [637, 207] width 351 height 42
click at [0, 0] on input "sous 48 heures" at bounding box center [0, 0] width 0 height 0
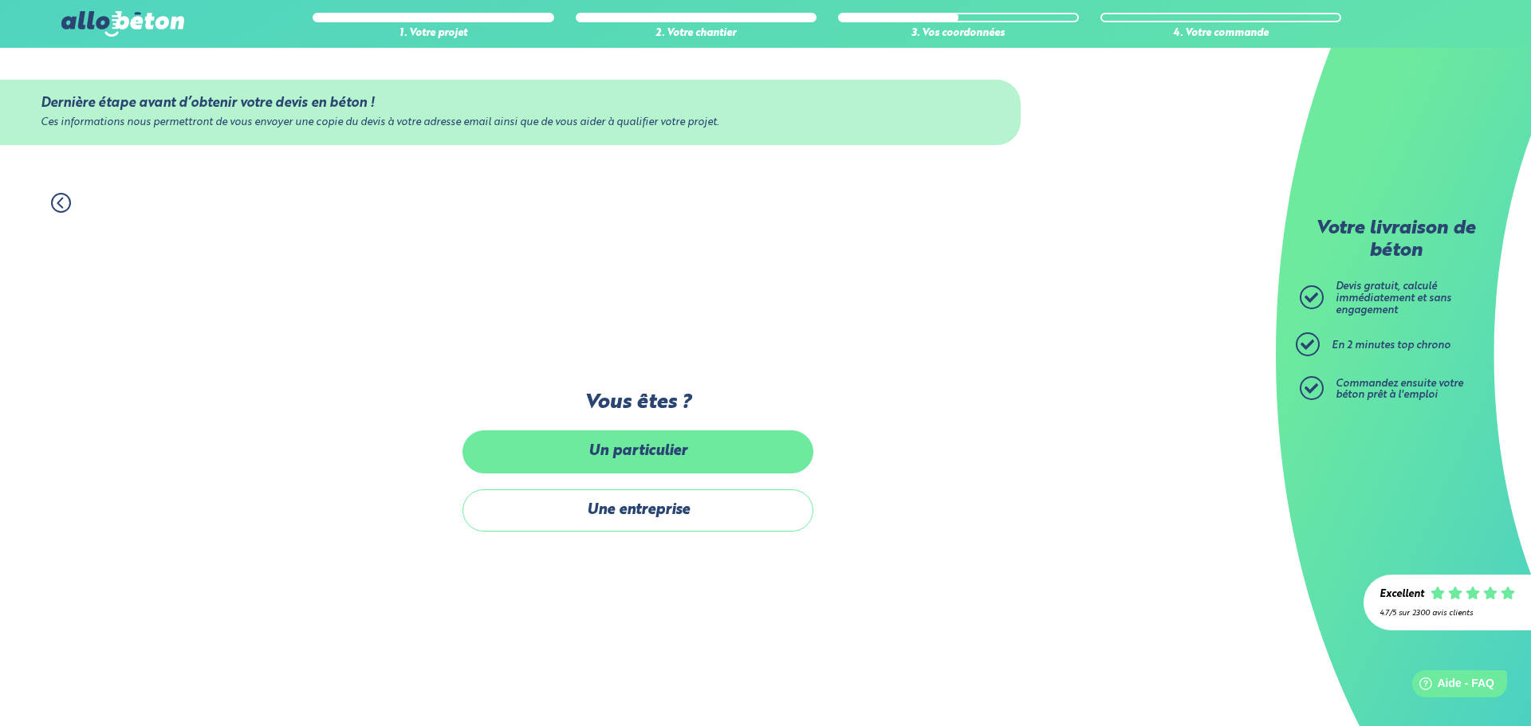
click at [666, 443] on label "Un particulier" at bounding box center [637, 452] width 351 height 42
click at [0, 0] on input "Un particulier" at bounding box center [0, 0] width 0 height 0
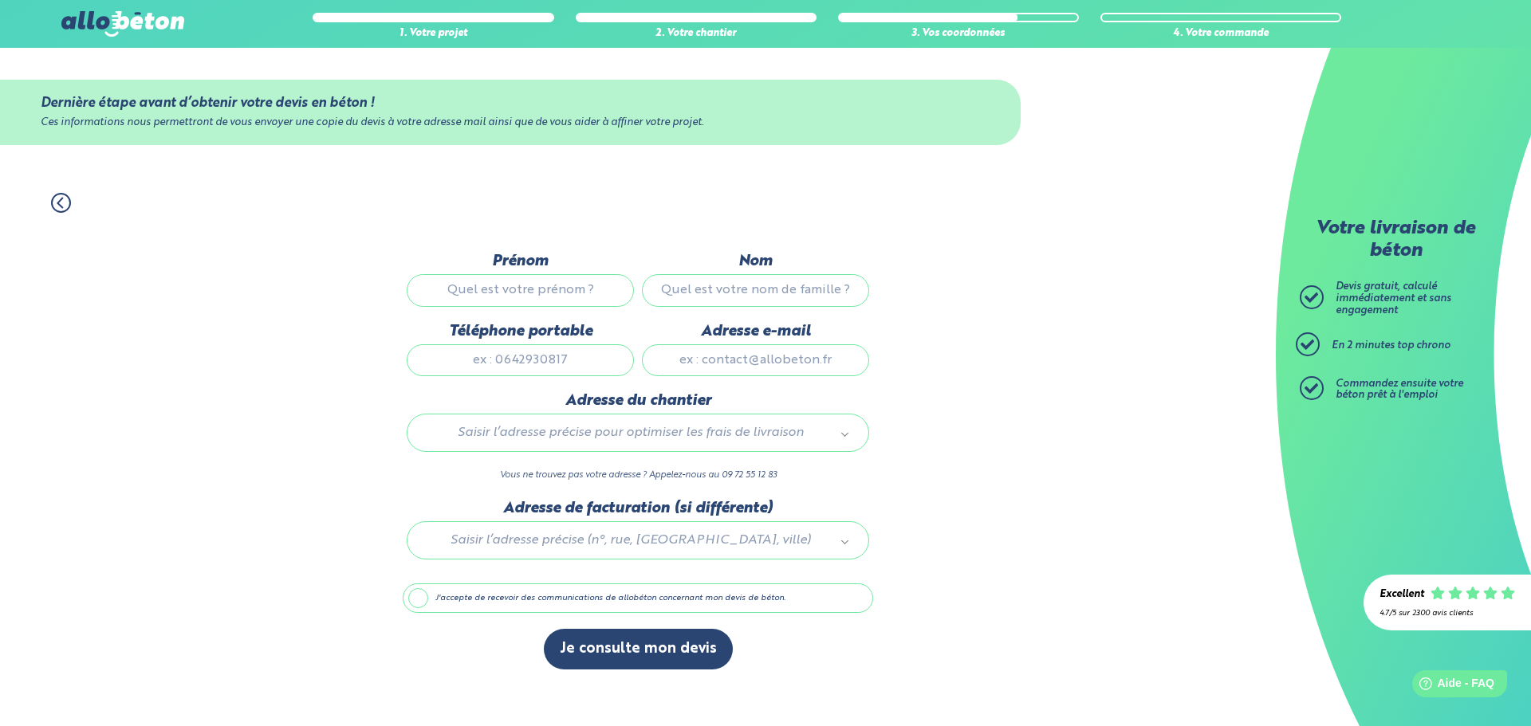
click at [560, 292] on input "Prénom" at bounding box center [520, 290] width 227 height 32
type input "Mesbah"
type input "tedjani"
type input "0659710676"
type input "m.tedjani@gmail.com"
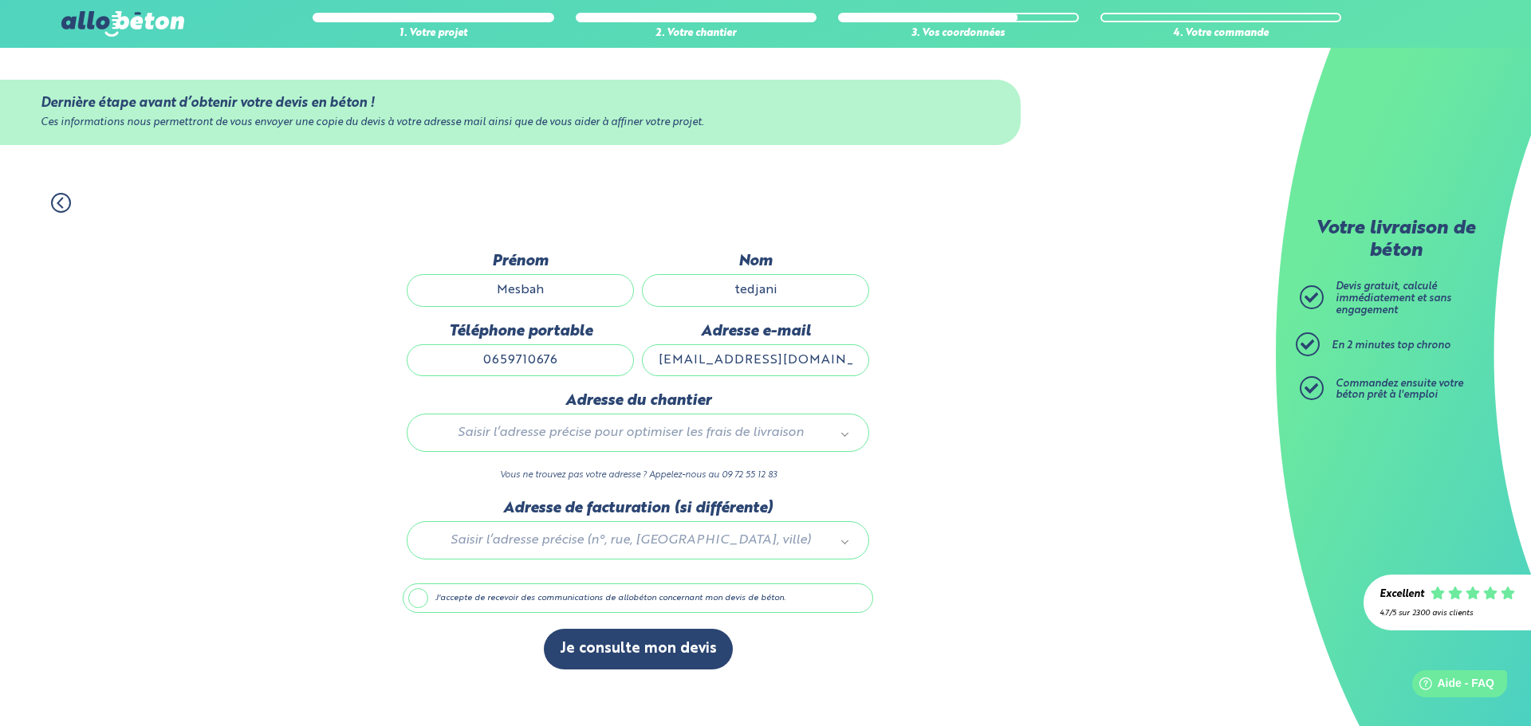
type input "93 Rue De La Montgolfière"
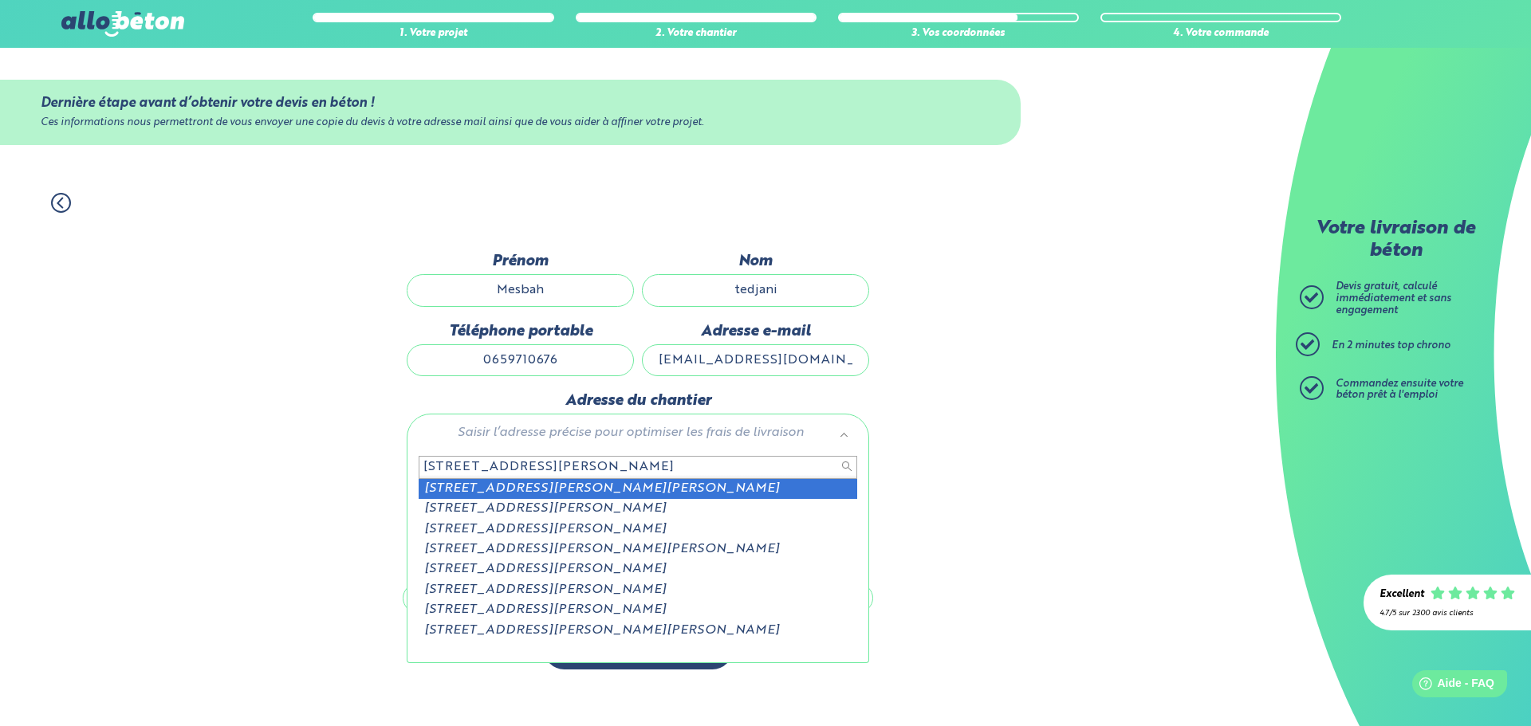
type input "27 RUE DU DOCTEUR CALMETTE NEUI"
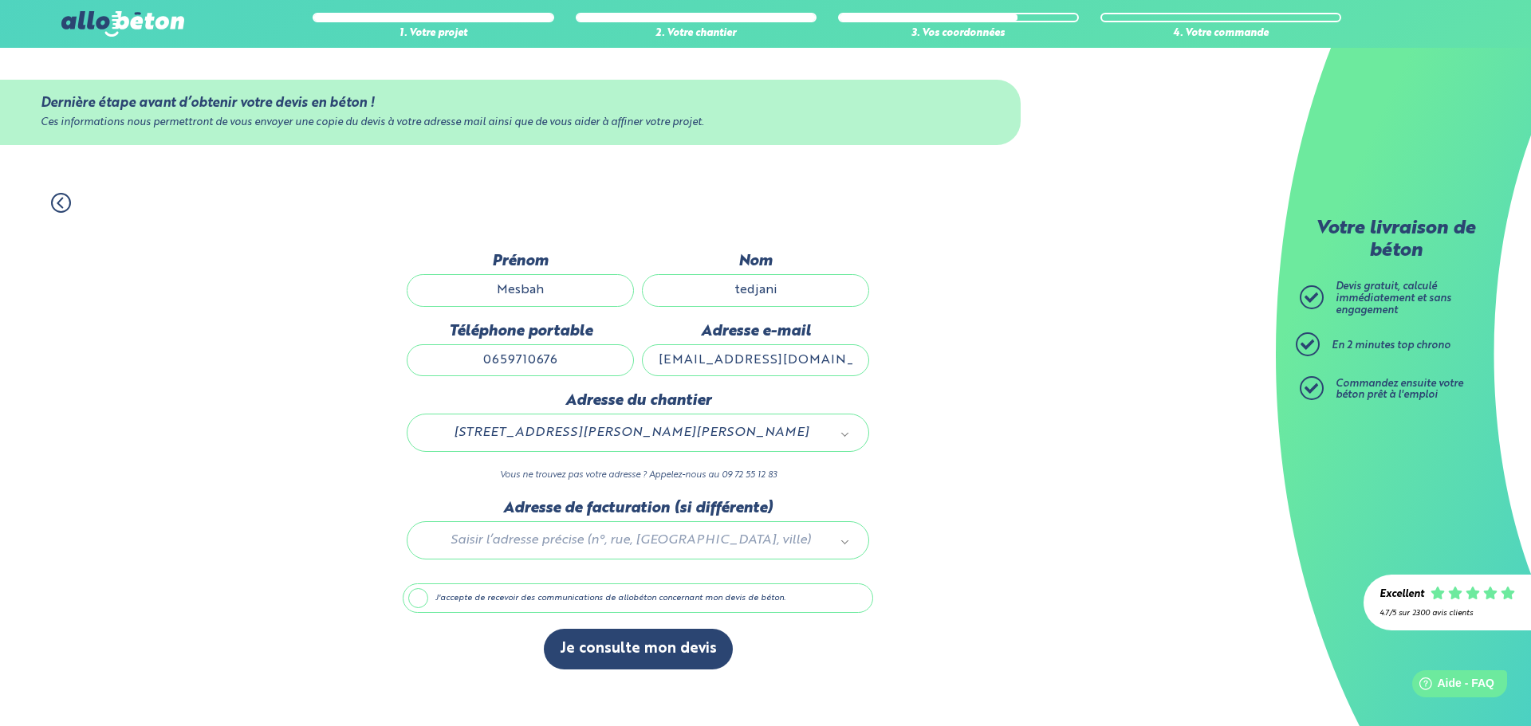
click at [643, 542] on div at bounding box center [638, 538] width 470 height 76
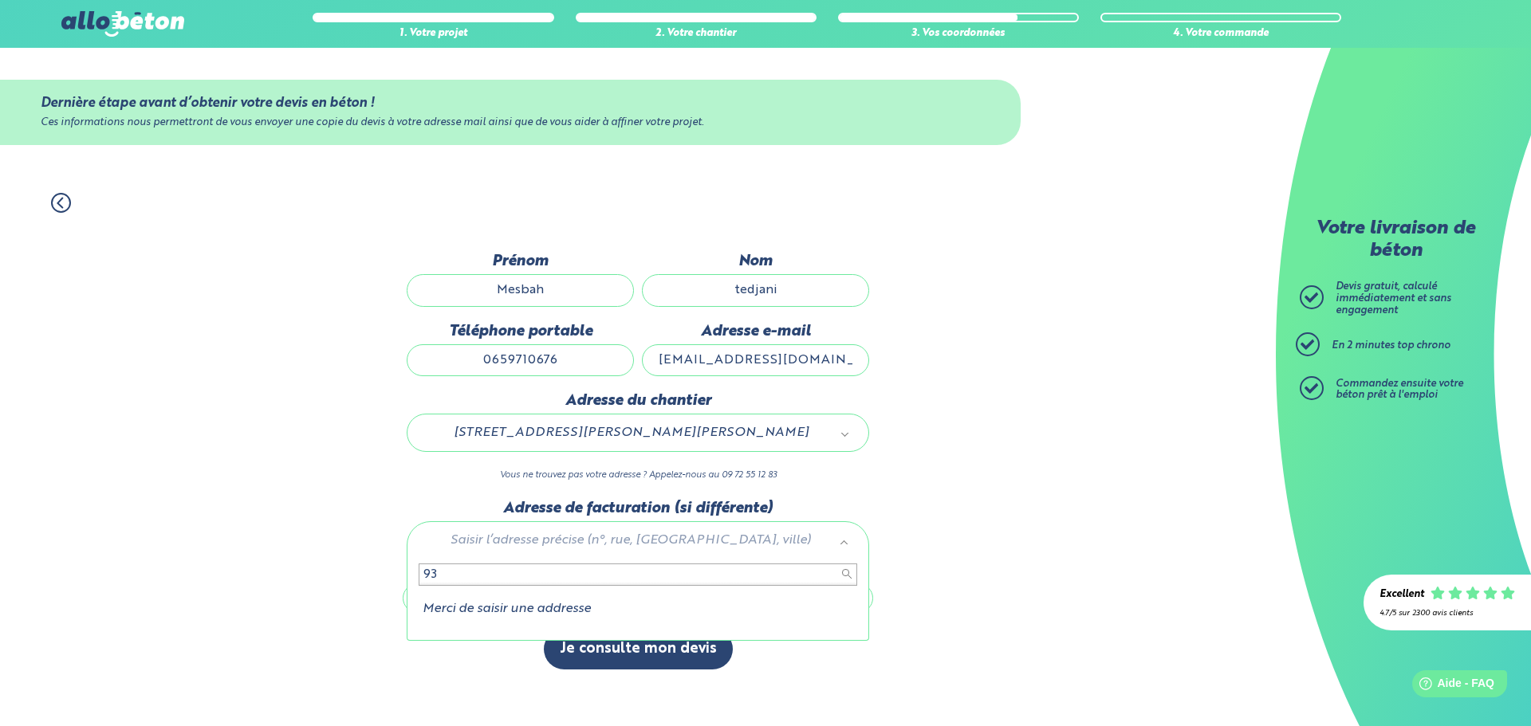
type input "9"
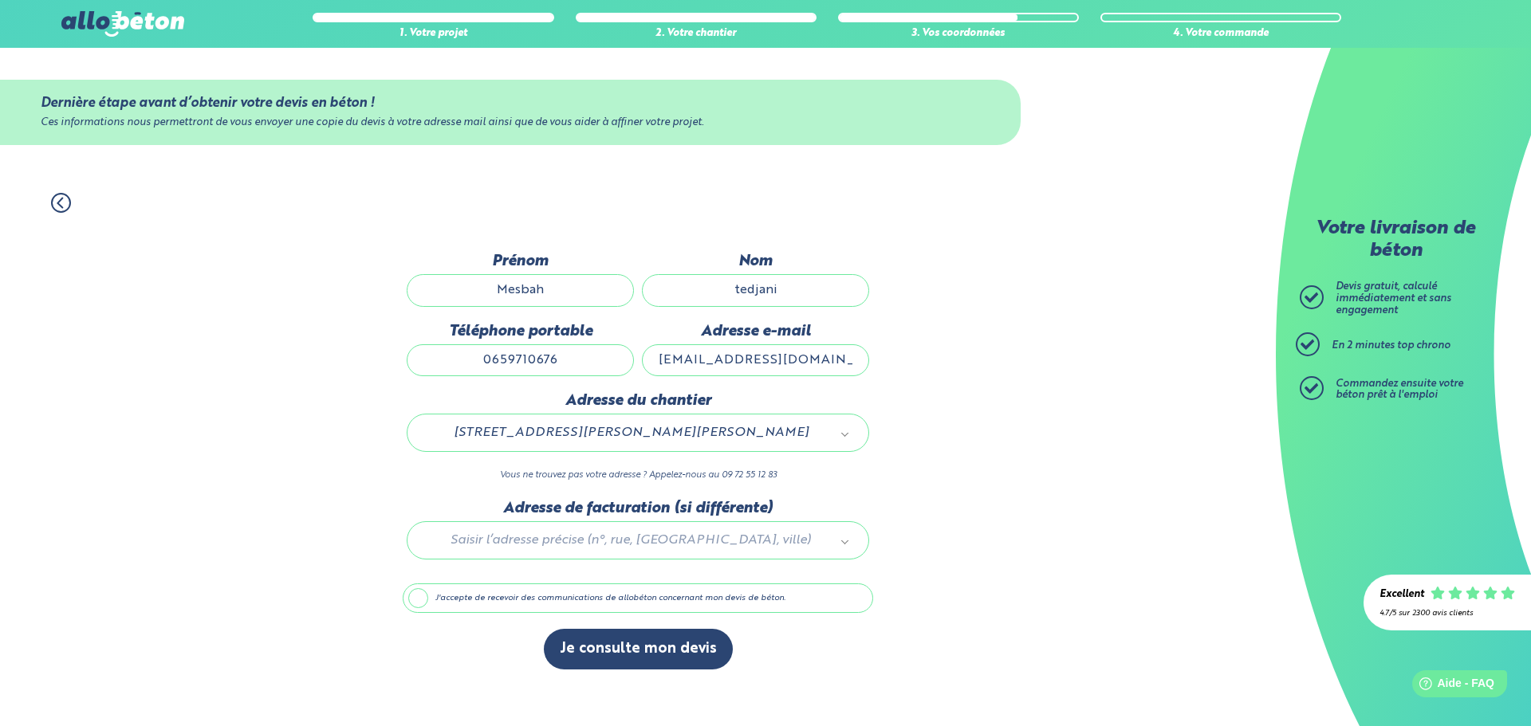
click at [588, 594] on label "J'accepte de recevoir des communications de allobéton concernant mon devis de b…" at bounding box center [638, 599] width 470 height 30
click at [0, 0] on input "J'accepte de recevoir des communications de allobéton concernant mon devis de b…" at bounding box center [0, 0] width 0 height 0
click at [615, 600] on label "J'accepte de recevoir des communications de allobéton concernant mon devis de b…" at bounding box center [638, 599] width 470 height 30
click at [0, 0] on input "J'accepte de recevoir des communications de allobéton concernant mon devis de b…" at bounding box center [0, 0] width 0 height 0
drag, startPoint x: 830, startPoint y: 363, endPoint x: 645, endPoint y: 363, distance: 185.0
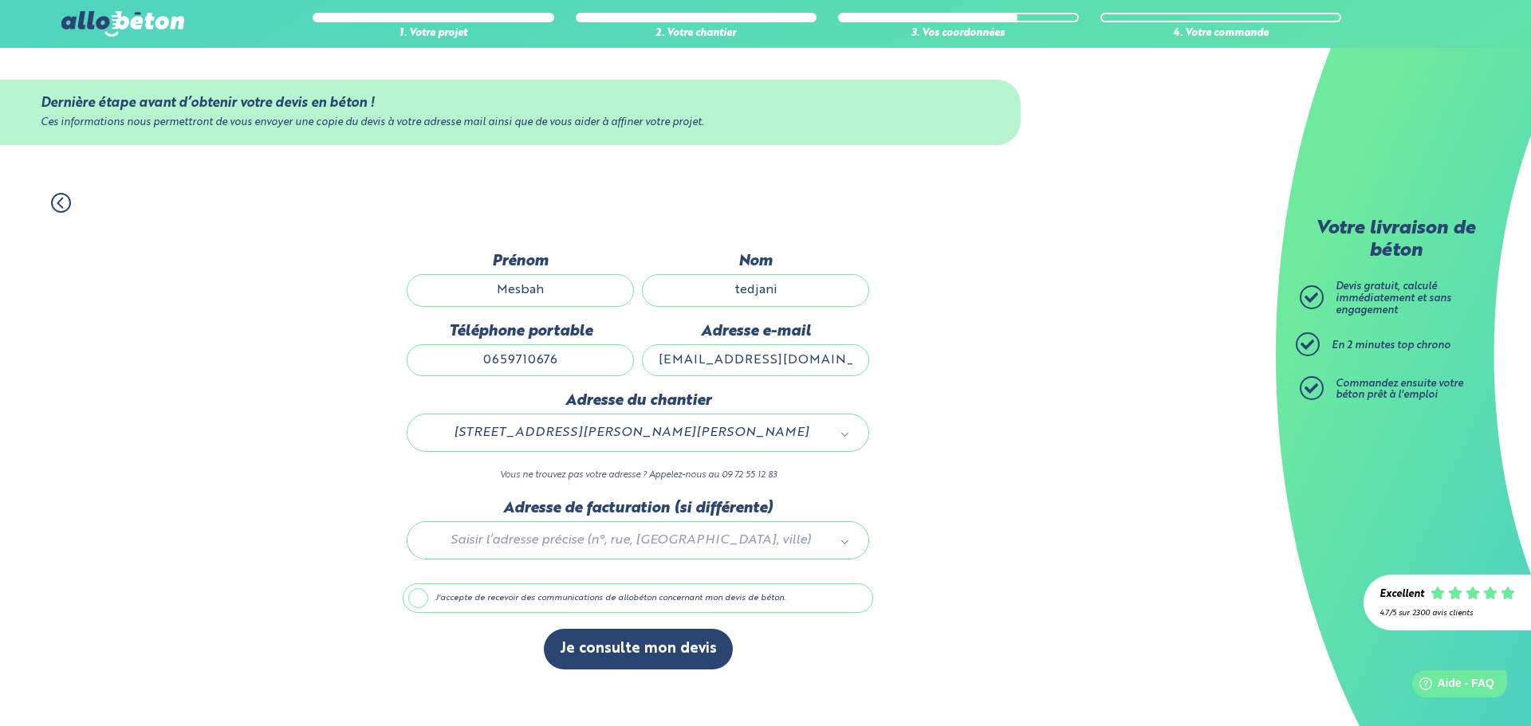
click at [645, 363] on input "m.tedjani@gmail.com" at bounding box center [755, 360] width 227 height 32
type input "t_mes@hotmail.fr"
click at [676, 643] on button "Je consulte mon devis" at bounding box center [638, 649] width 189 height 41
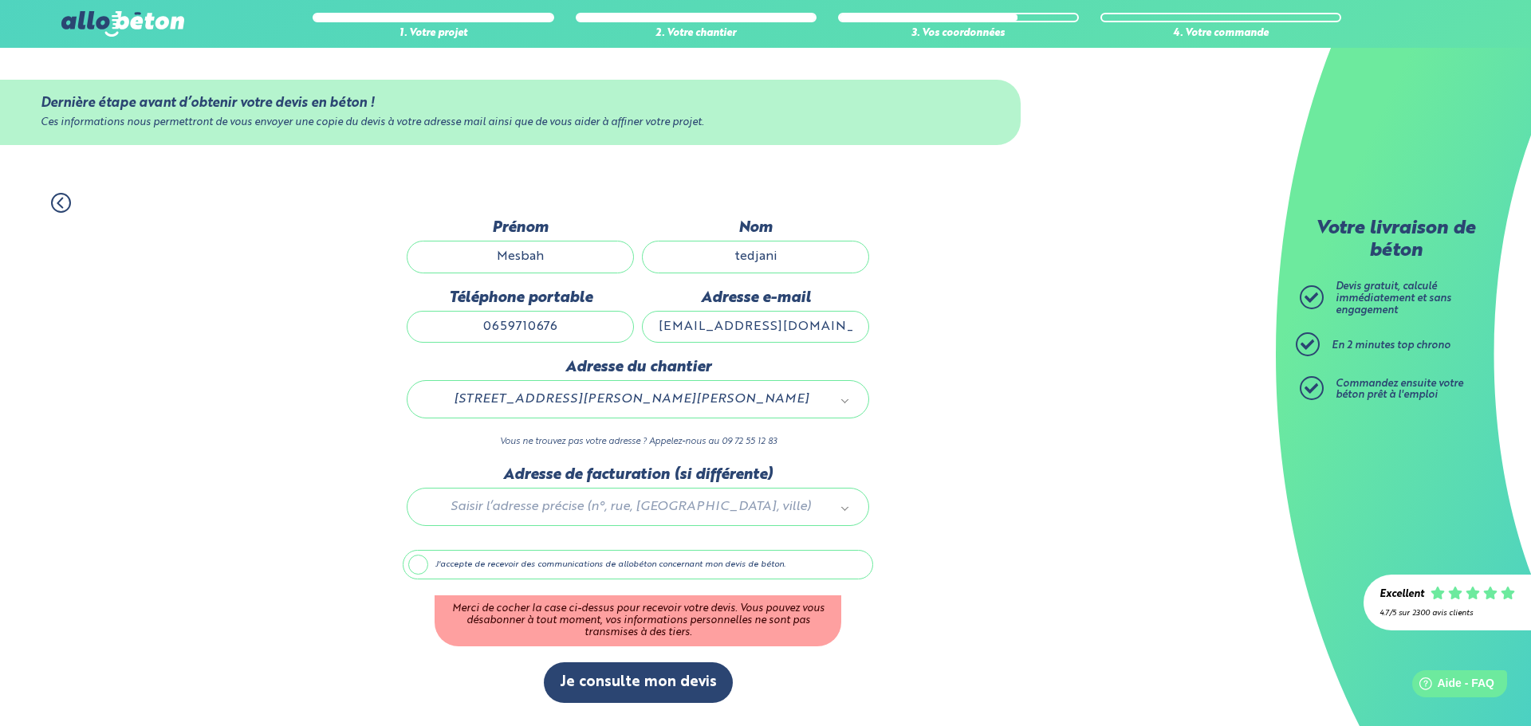
click at [635, 569] on label "J'accepte de recevoir des communications de allobéton concernant mon devis de b…" at bounding box center [638, 565] width 470 height 30
click at [0, 0] on input "J'accepte de recevoir des communications de allobéton concernant mon devis de b…" at bounding box center [0, 0] width 0 height 0
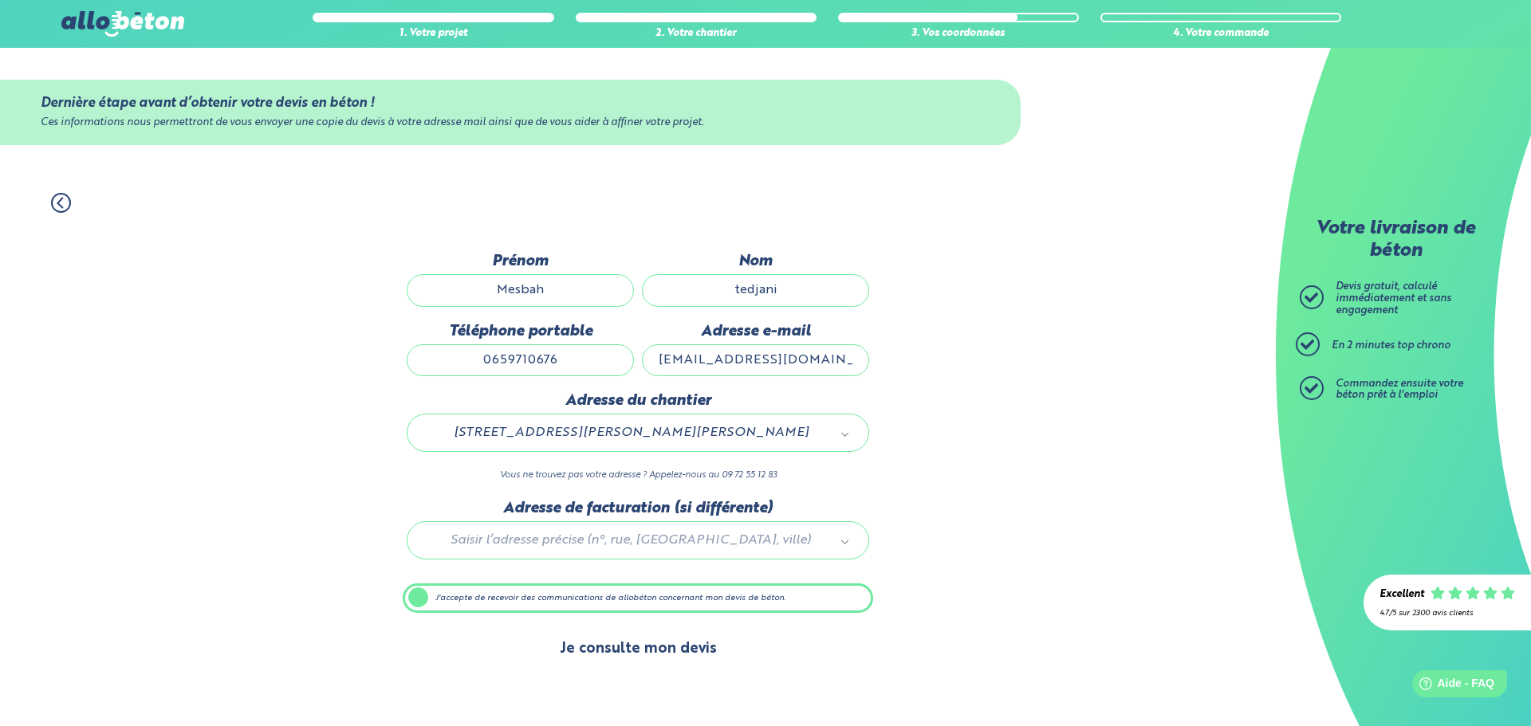
click at [684, 642] on button "Je consulte mon devis" at bounding box center [638, 649] width 189 height 41
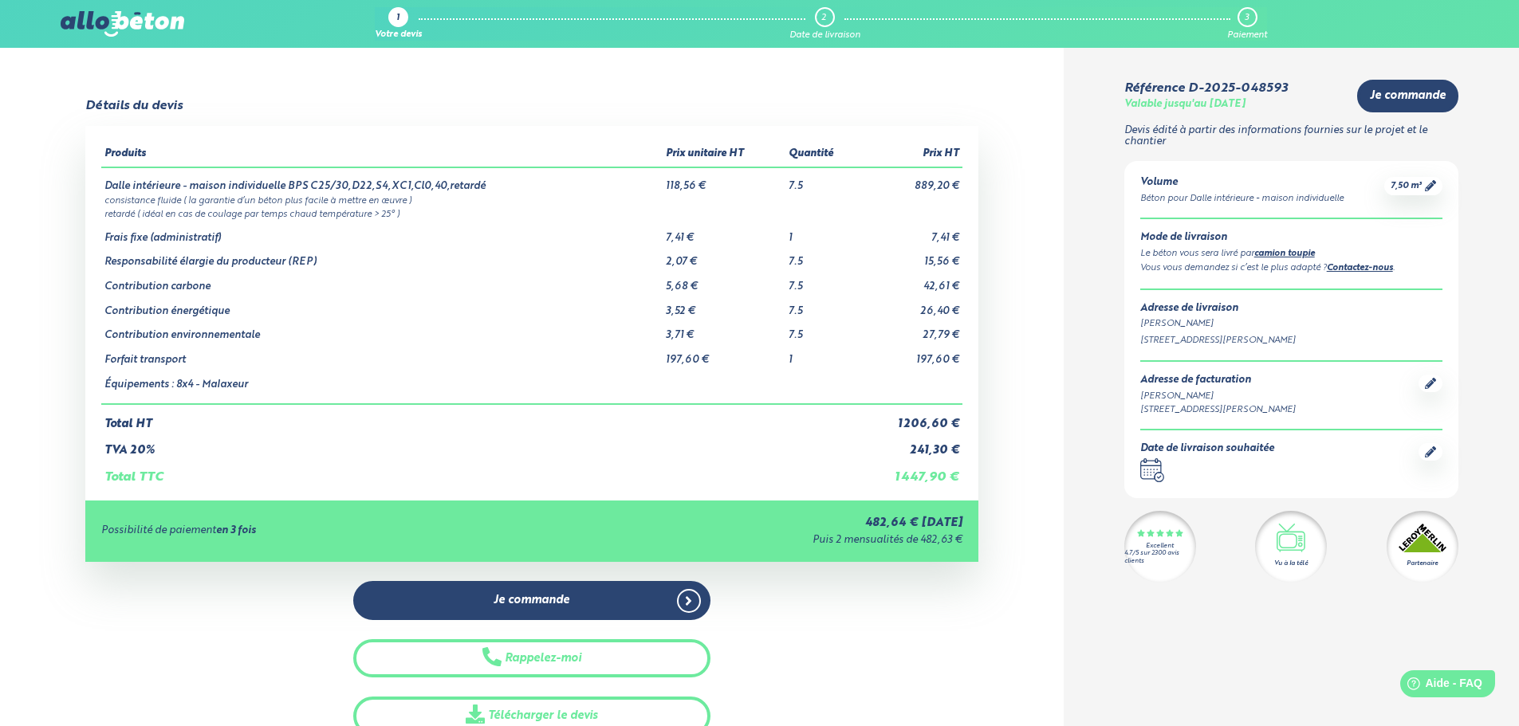
scroll to position [80, 0]
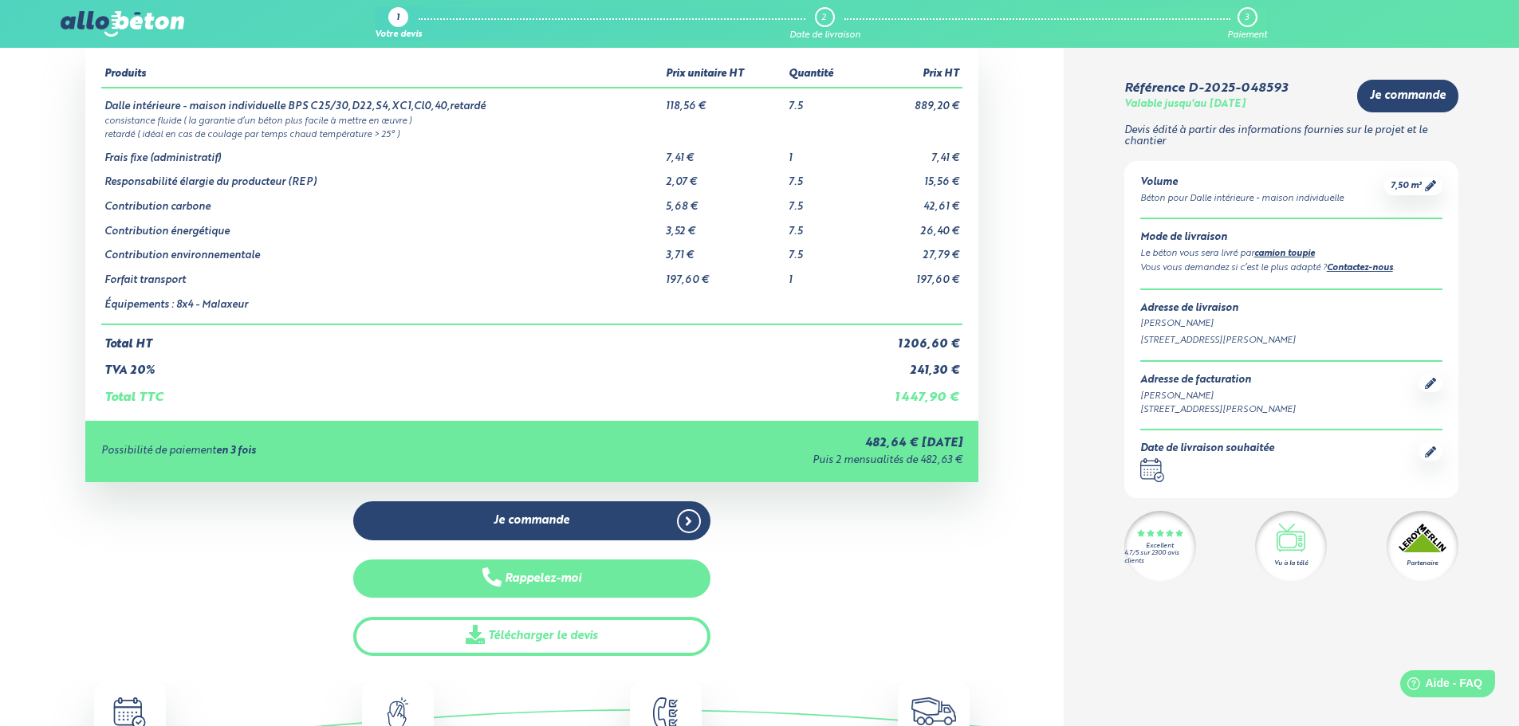
click at [637, 576] on button "Rappelez-moi" at bounding box center [531, 579] width 357 height 39
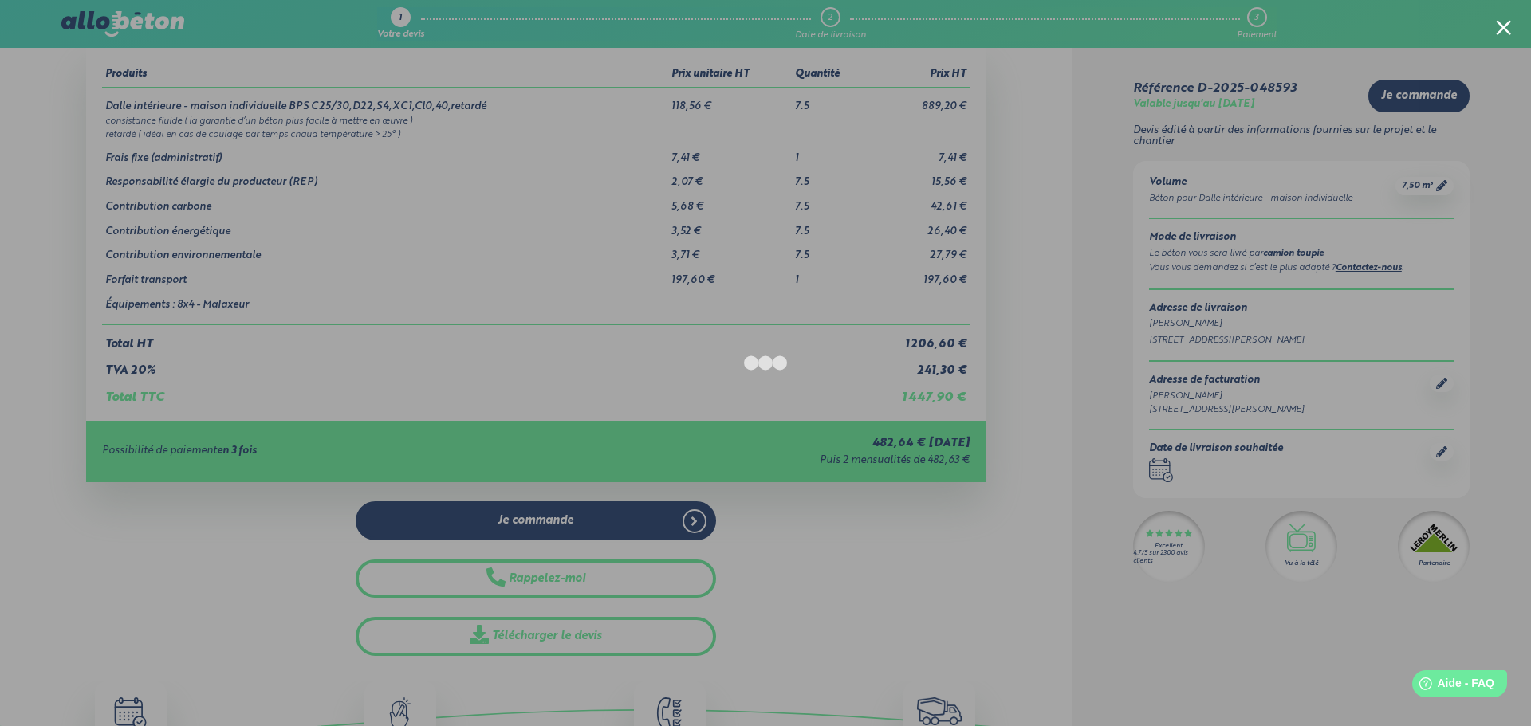
click at [1499, 21] on div at bounding box center [1503, 27] width 15 height 15
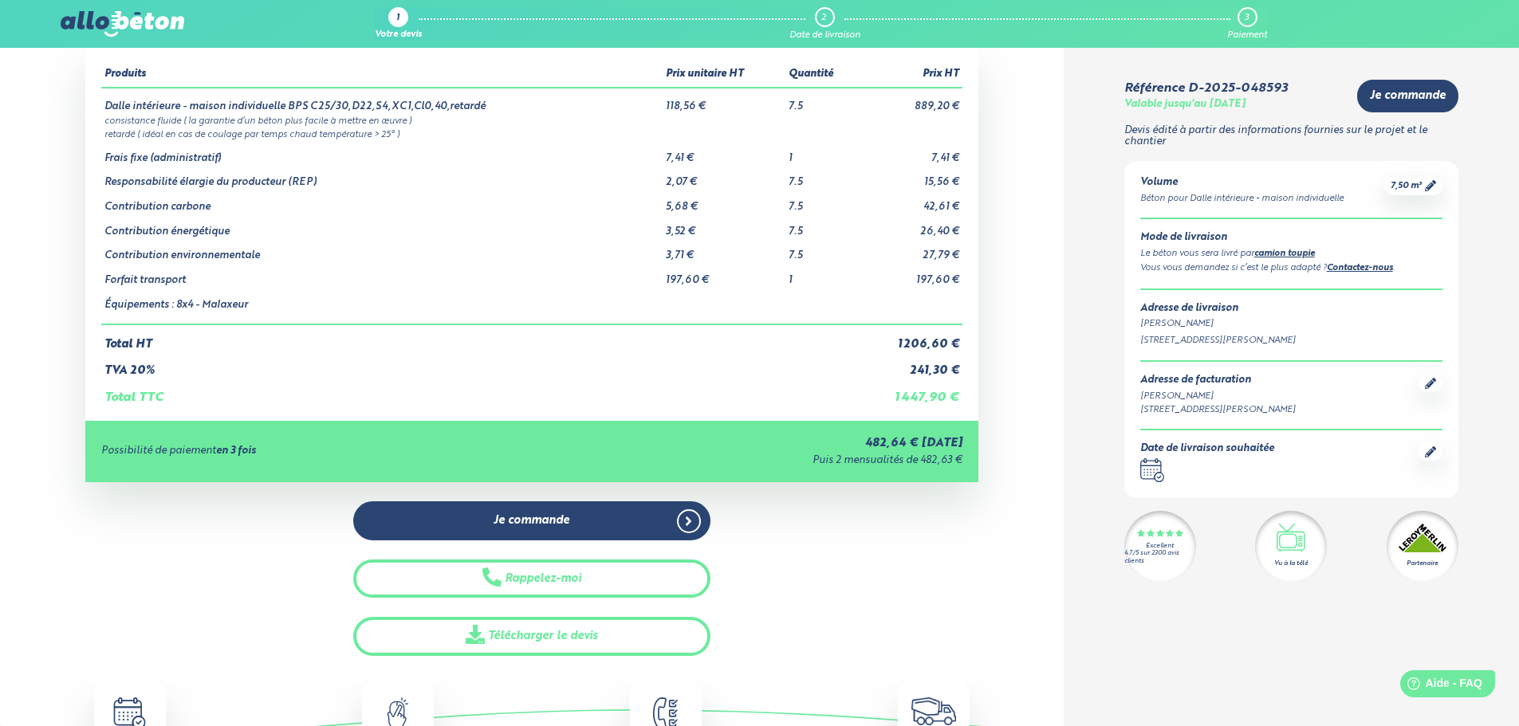
scroll to position [0, 0]
